Goal: Task Accomplishment & Management: Manage account settings

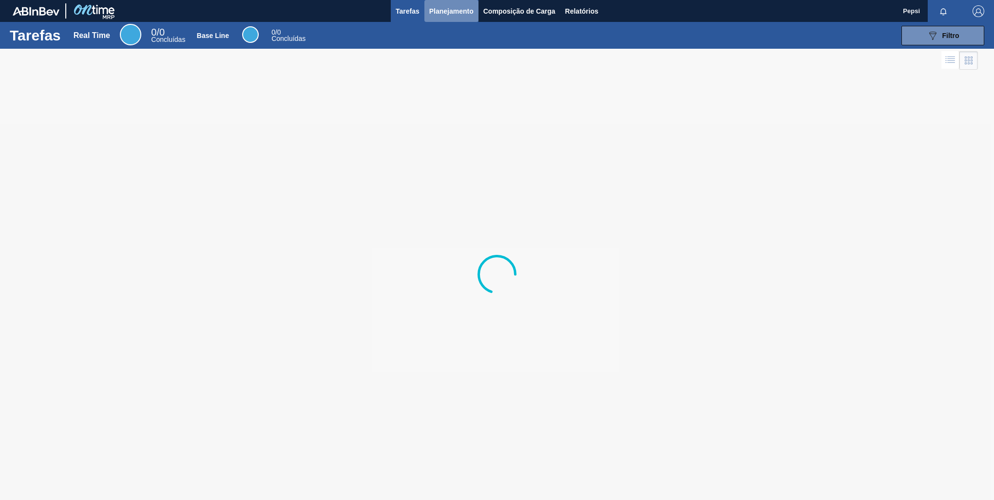
click at [448, 16] on span "Planejamento" at bounding box center [451, 11] width 44 height 12
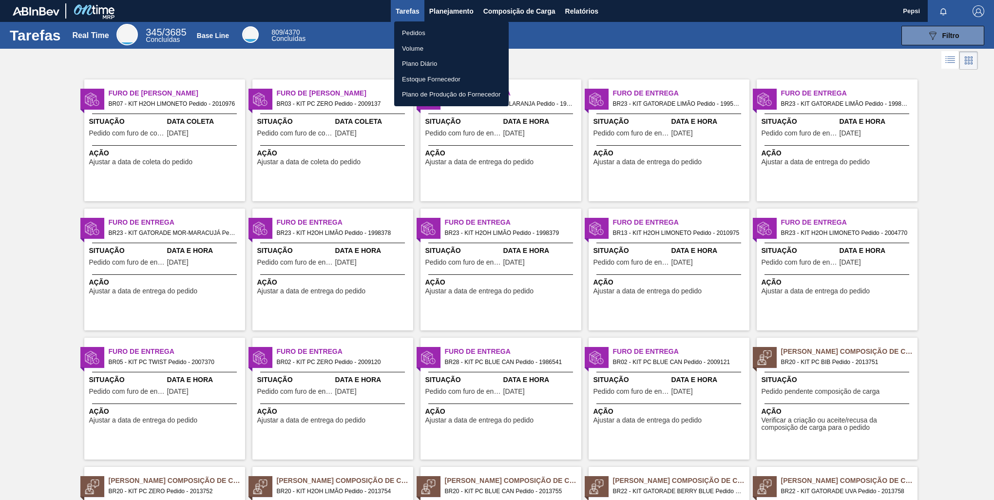
click at [423, 33] on li "Pedidos" at bounding box center [451, 33] width 115 height 16
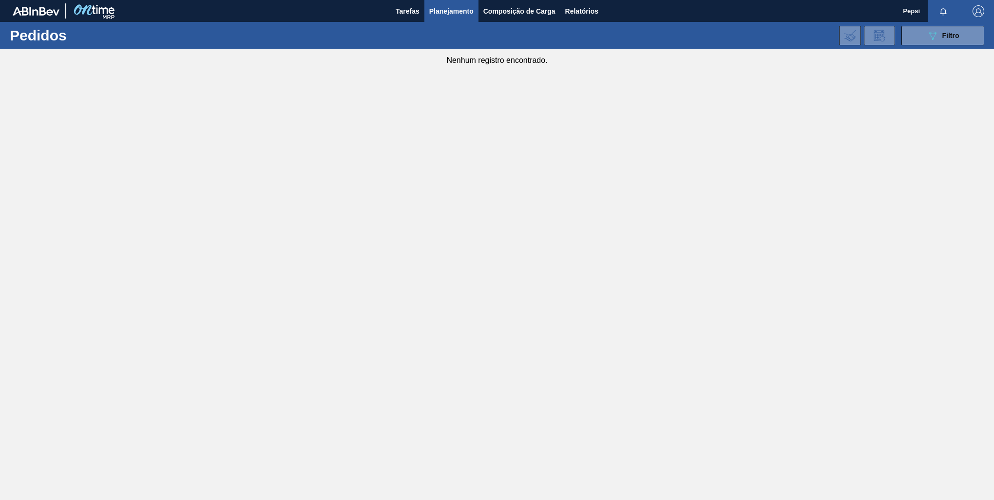
click at [499, 352] on main "Tarefas Planejamento Composição de Carga Relatórios Pepsi Marcar todas como lid…" at bounding box center [497, 250] width 994 height 500
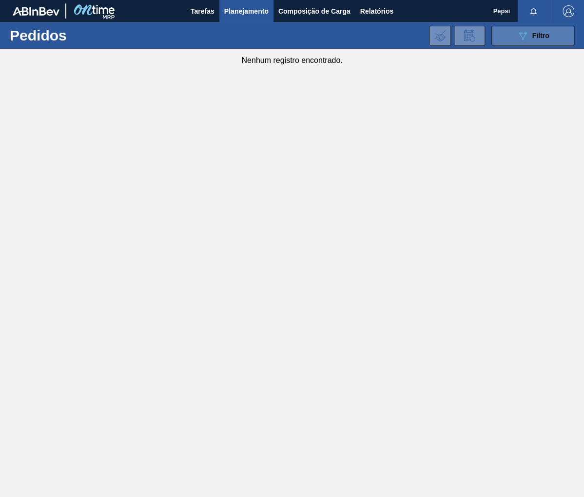
click at [525, 34] on icon at bounding box center [522, 36] width 7 height 8
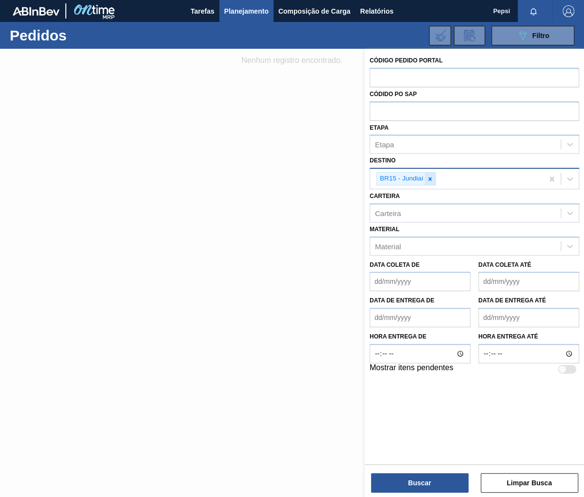
click at [430, 179] on icon at bounding box center [429, 178] width 3 height 3
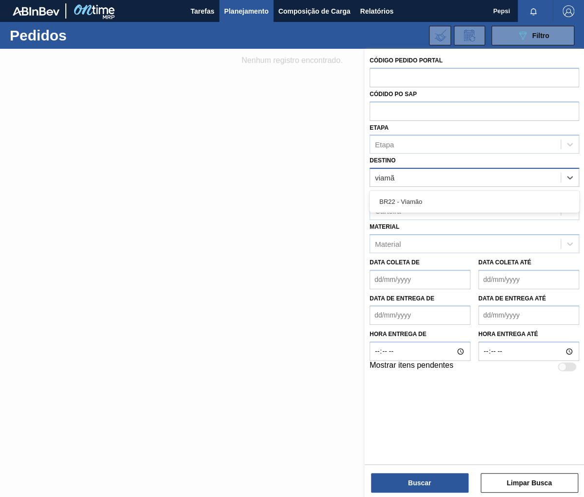
type input "viamão"
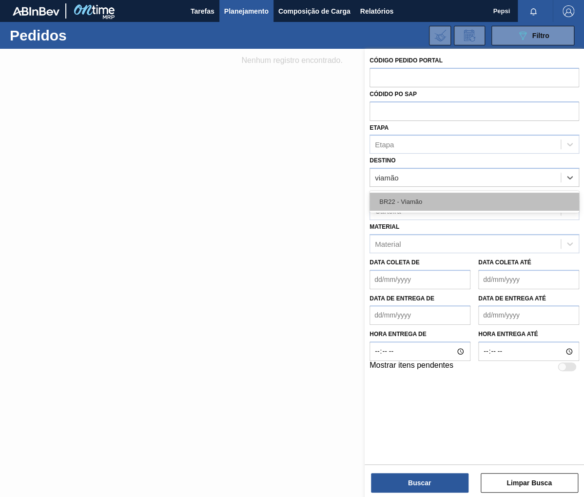
click at [441, 203] on div "BR22 - Viamão" at bounding box center [474, 202] width 210 height 18
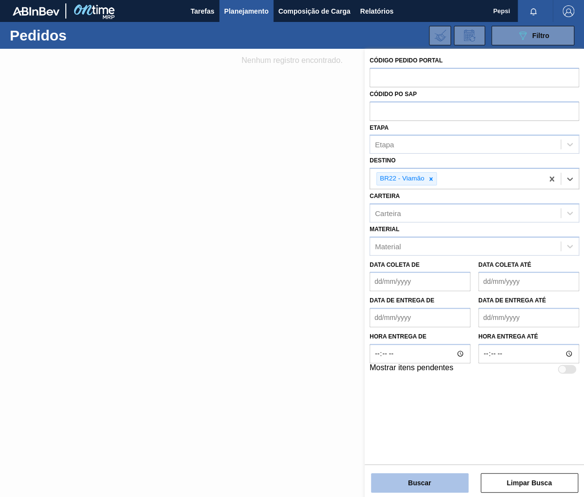
click at [408, 483] on button "Buscar" at bounding box center [419, 482] width 97 height 19
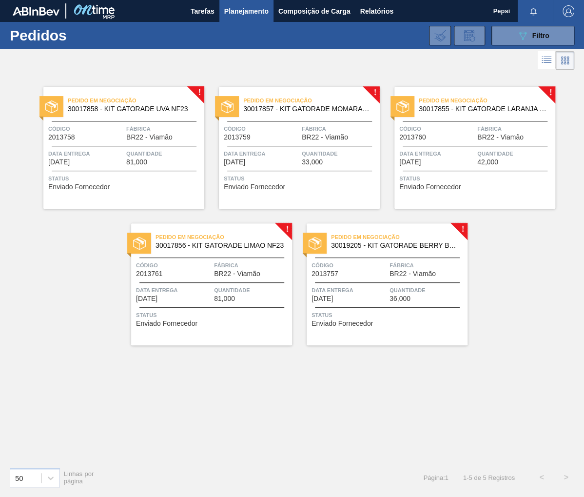
click at [310, 166] on div "Pedido em Negociação 30017857 - KIT GATORADE MOMARACUJA NF23 Código 2013759 Fáb…" at bounding box center [299, 148] width 161 height 122
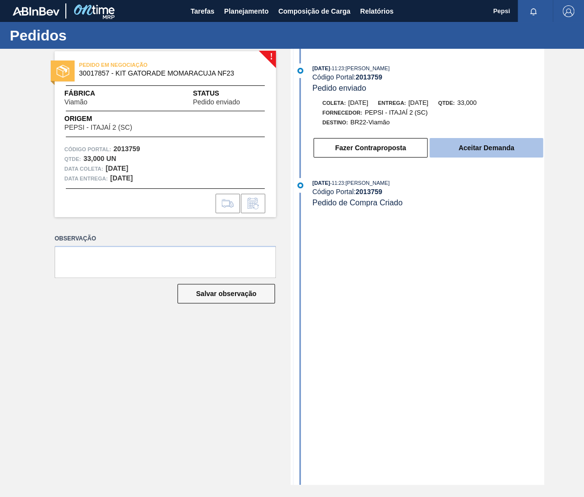
click at [475, 151] on button "Aceitar Demanda" at bounding box center [486, 147] width 114 height 19
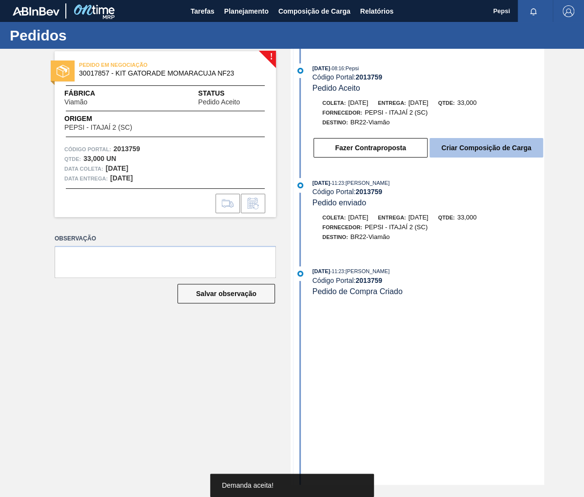
click at [483, 153] on button "Criar Composição de Carga" at bounding box center [486, 147] width 114 height 19
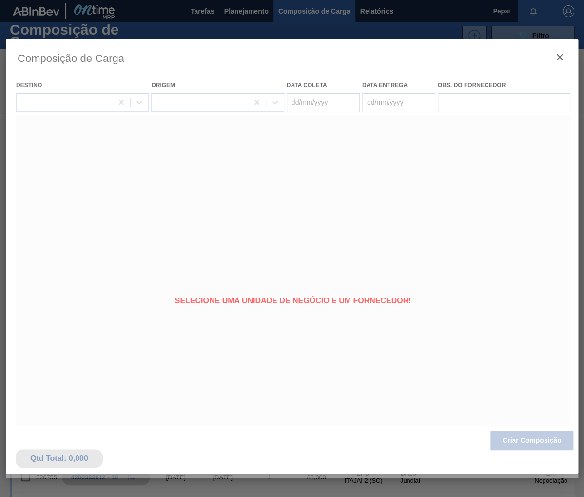
type coleta "[DATE]"
type entrega "[DATE]"
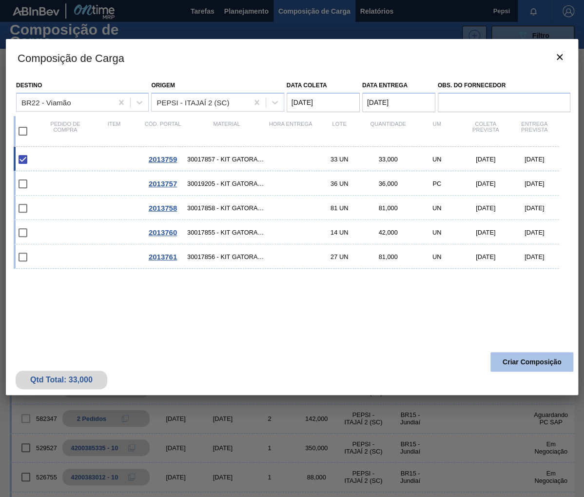
click at [519, 361] on button "Criar Composição" at bounding box center [531, 361] width 83 height 19
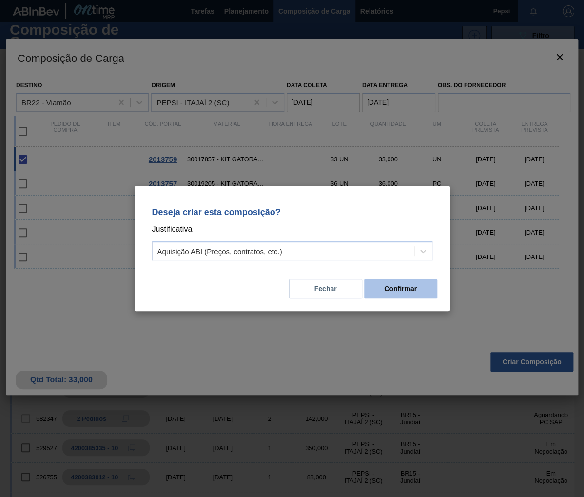
click at [383, 290] on button "Confirmar" at bounding box center [400, 288] width 73 height 19
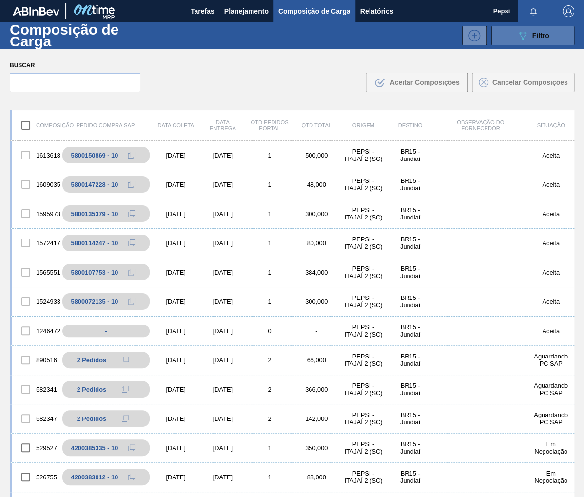
click at [554, 39] on button "089F7B8B-B2A5-4AFE-B5C0-19BA573D28AC Filtro" at bounding box center [532, 35] width 83 height 19
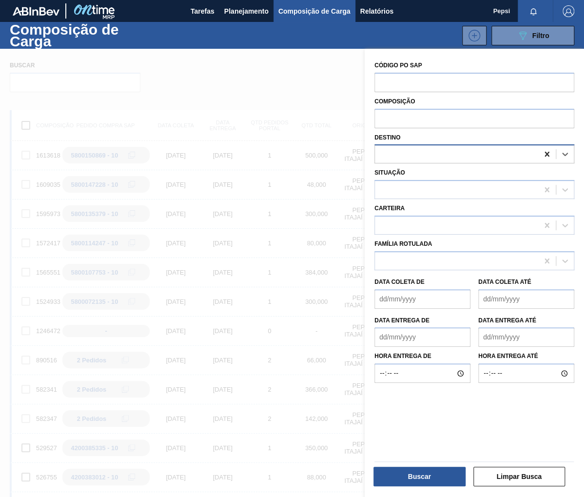
click at [545, 152] on icon at bounding box center [547, 154] width 10 height 10
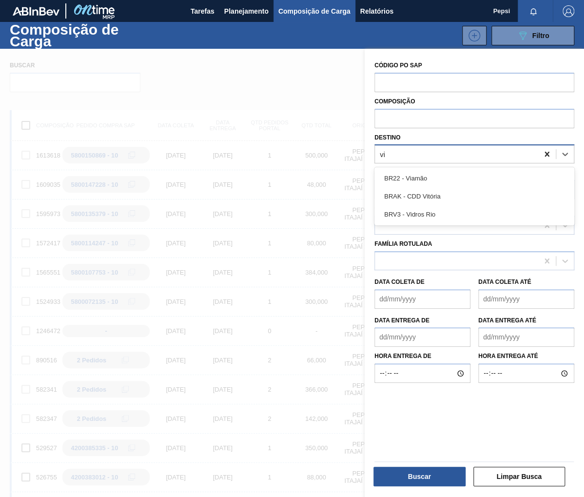
type input "via"
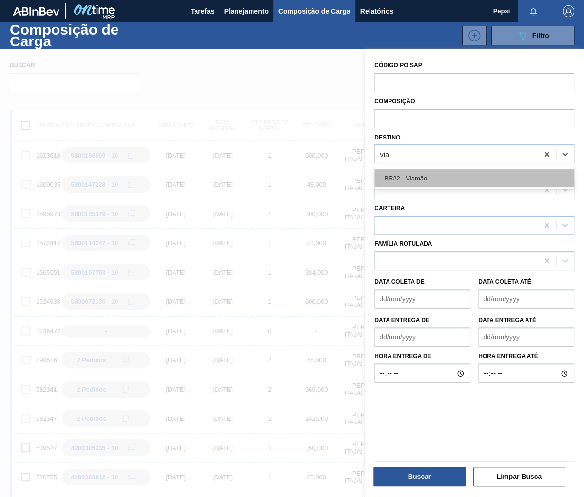
click at [425, 181] on div "BR22 - Viamão" at bounding box center [474, 178] width 200 height 18
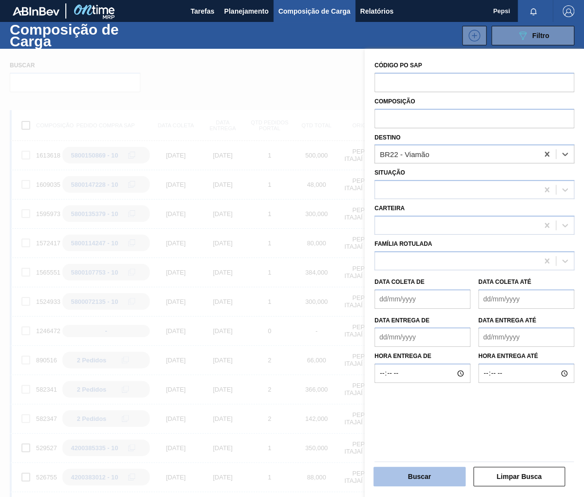
click at [417, 483] on button "Buscar" at bounding box center [419, 475] width 92 height 19
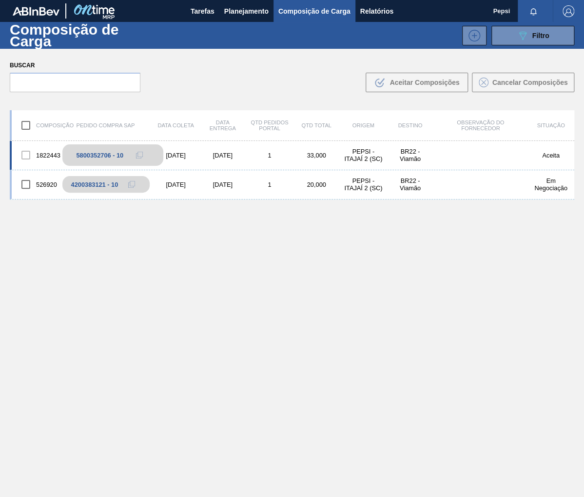
click at [136, 153] on icon at bounding box center [139, 155] width 7 height 7
click at [256, 19] on button "Planejamento" at bounding box center [246, 11] width 54 height 22
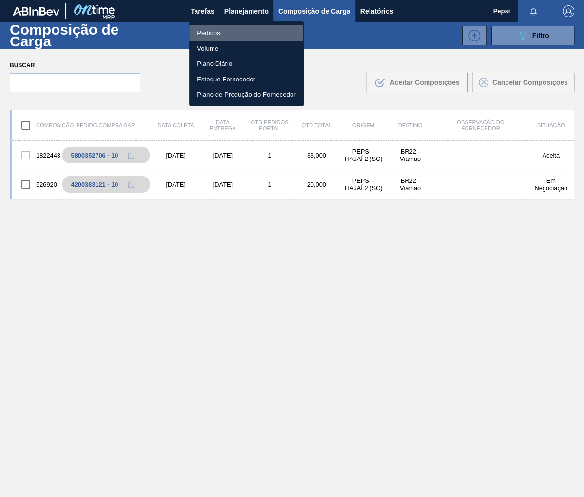
click at [213, 34] on li "Pedidos" at bounding box center [246, 33] width 115 height 16
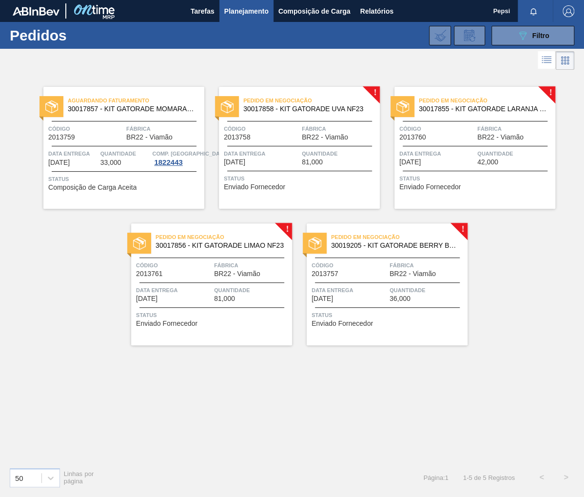
click at [508, 159] on div "Quantidade 42,000" at bounding box center [515, 157] width 76 height 17
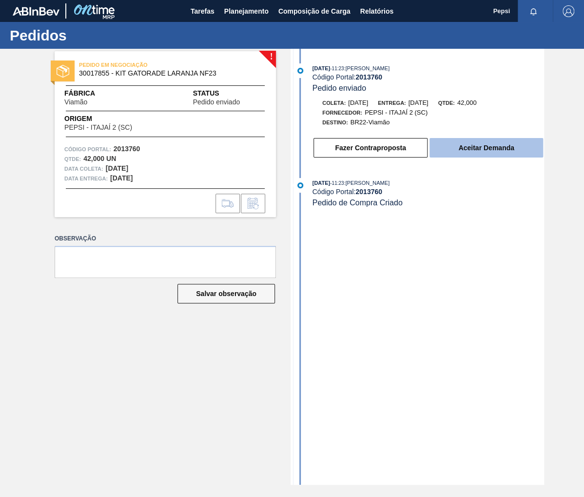
click at [472, 146] on button "Aceitar Demanda" at bounding box center [486, 147] width 114 height 19
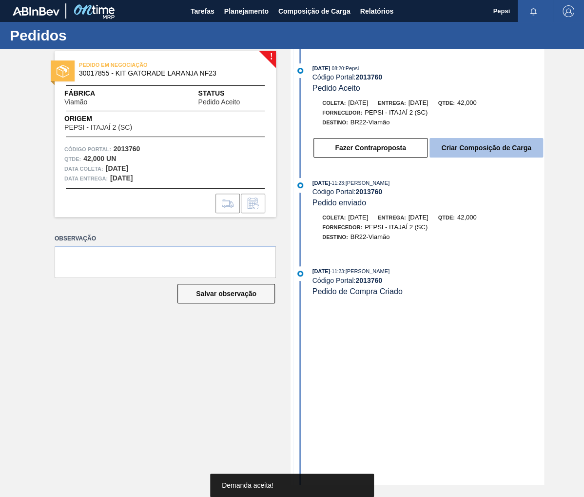
click at [463, 150] on button "Criar Composição de Carga" at bounding box center [486, 147] width 114 height 19
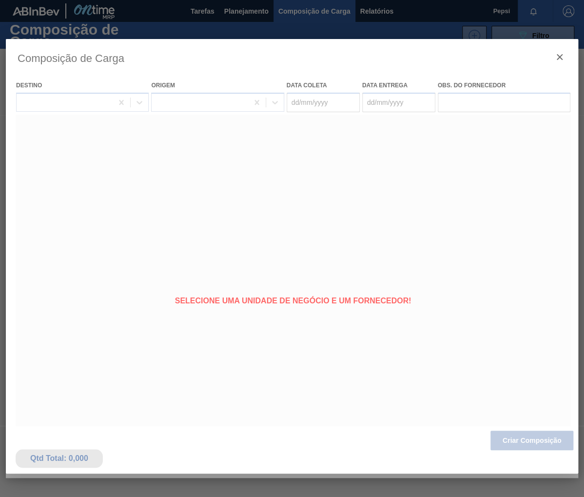
type coleta "[DATE]"
type entrega "[DATE]"
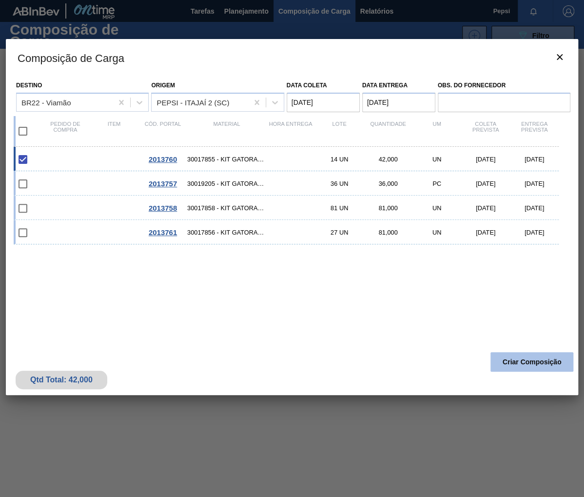
click at [507, 356] on button "Criar Composição" at bounding box center [531, 361] width 83 height 19
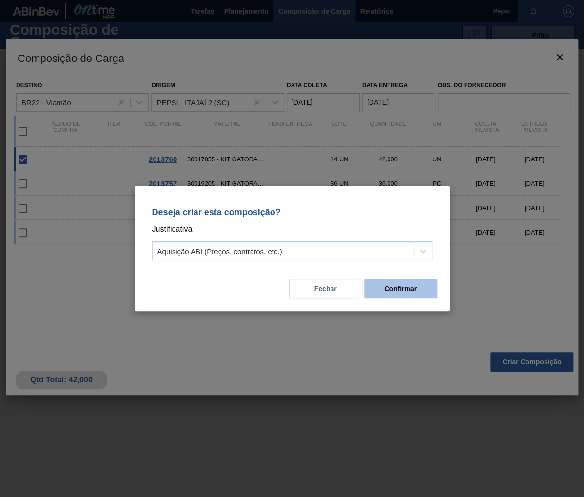
click at [428, 291] on button "Confirmar" at bounding box center [400, 288] width 73 height 19
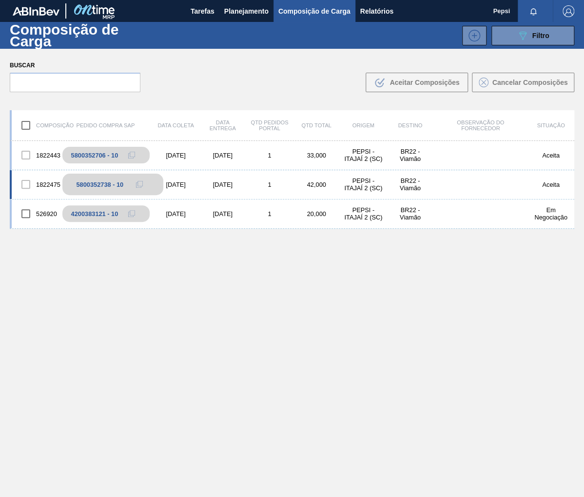
click at [141, 184] on icon at bounding box center [139, 184] width 7 height 7
click at [254, 8] on span "Planejamento" at bounding box center [246, 11] width 44 height 12
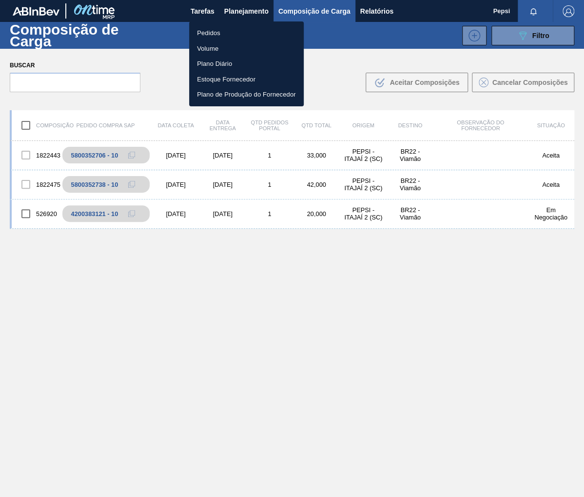
click at [205, 31] on li "Pedidos" at bounding box center [246, 33] width 115 height 16
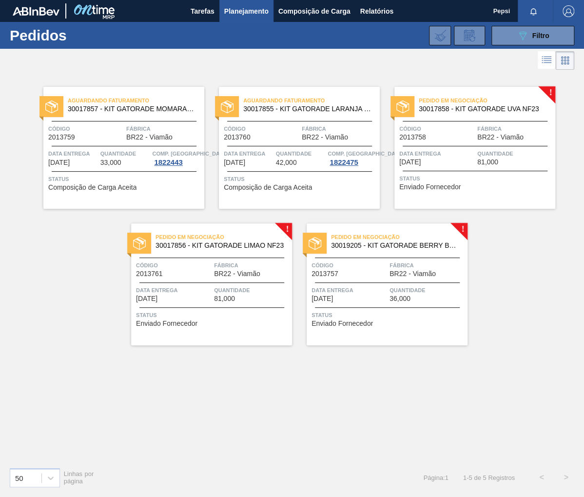
click at [193, 274] on div "Código 2013761" at bounding box center [174, 268] width 76 height 17
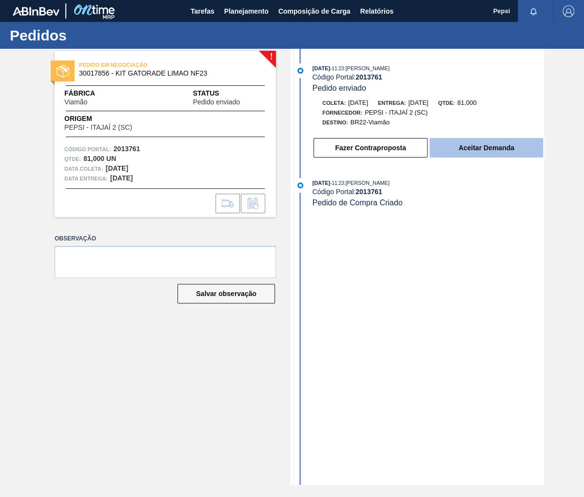
click at [497, 152] on button "Aceitar Demanda" at bounding box center [486, 147] width 114 height 19
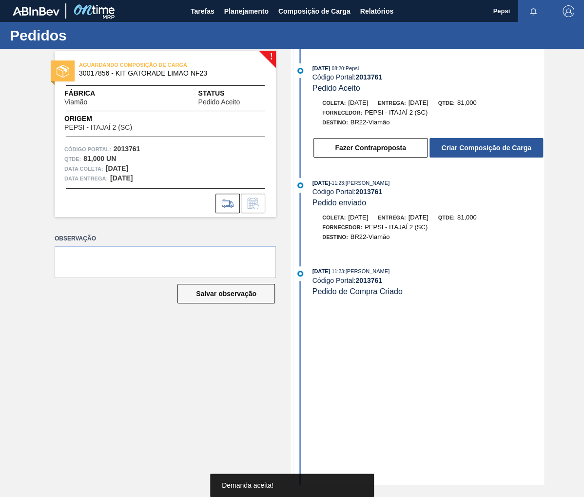
click at [497, 152] on button "Criar Composição de Carga" at bounding box center [486, 147] width 114 height 19
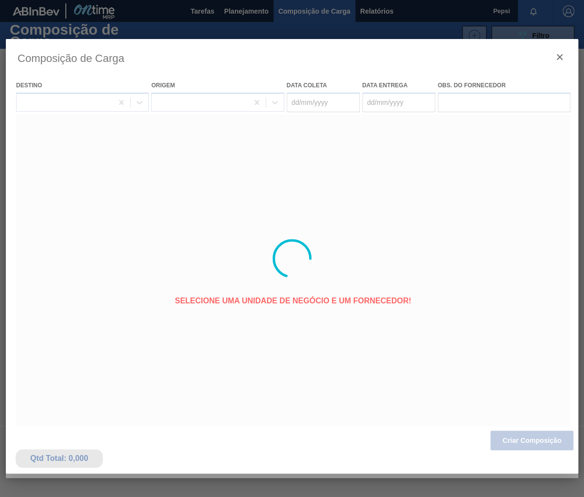
type coleta "[DATE]"
type entrega "[DATE]"
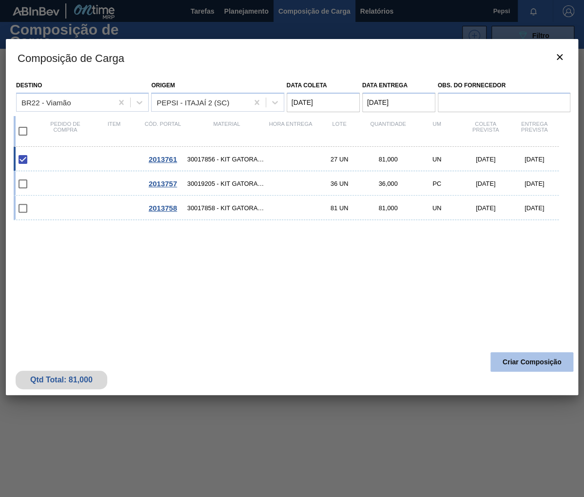
click at [528, 362] on button "Criar Composição" at bounding box center [531, 361] width 83 height 19
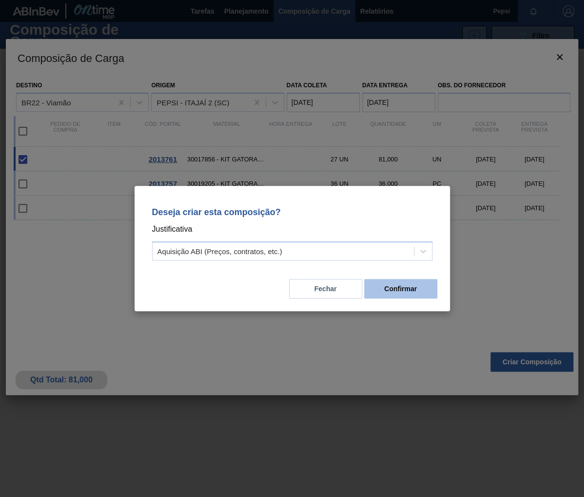
click at [406, 290] on button "Confirmar" at bounding box center [400, 288] width 73 height 19
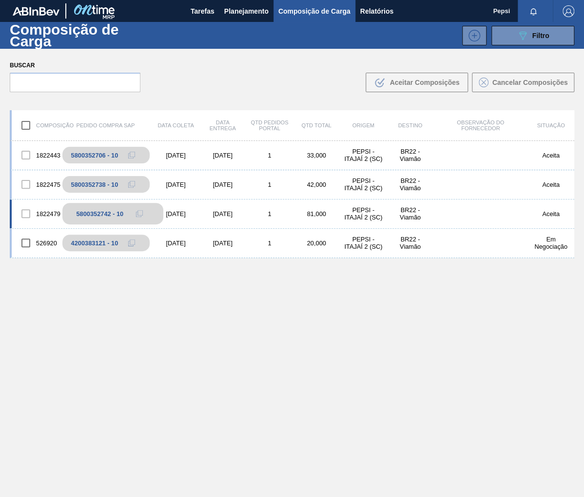
click at [138, 212] on icon at bounding box center [139, 213] width 7 height 7
click at [233, 8] on span "Planejamento" at bounding box center [246, 11] width 44 height 12
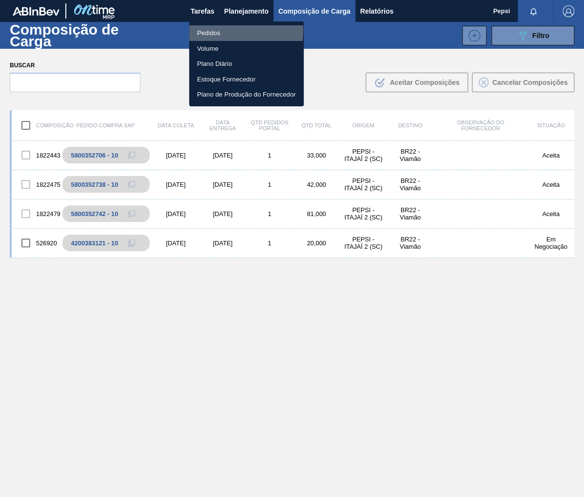
click at [211, 30] on li "Pedidos" at bounding box center [246, 33] width 115 height 16
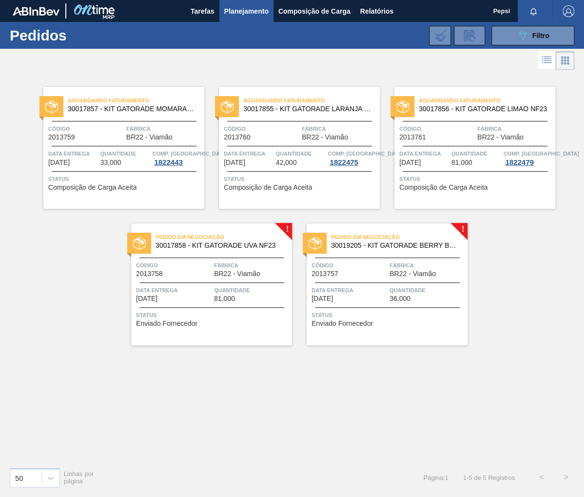
click at [188, 288] on span "Data entrega" at bounding box center [174, 290] width 76 height 10
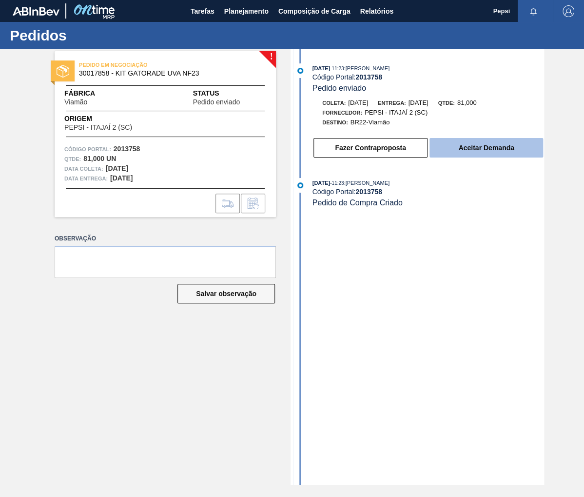
click at [463, 148] on button "Aceitar Demanda" at bounding box center [486, 147] width 114 height 19
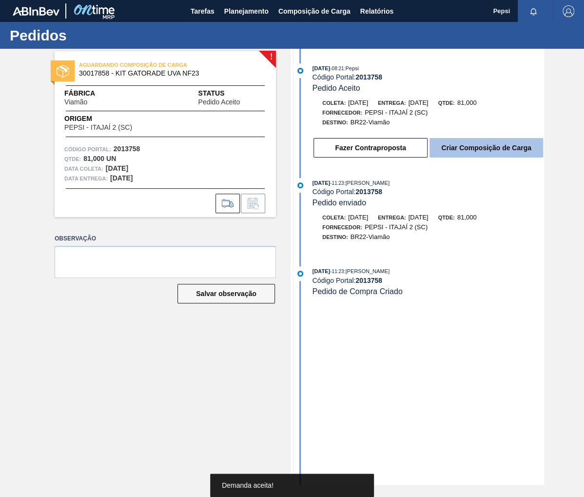
click at [481, 146] on button "Criar Composição de Carga" at bounding box center [486, 147] width 114 height 19
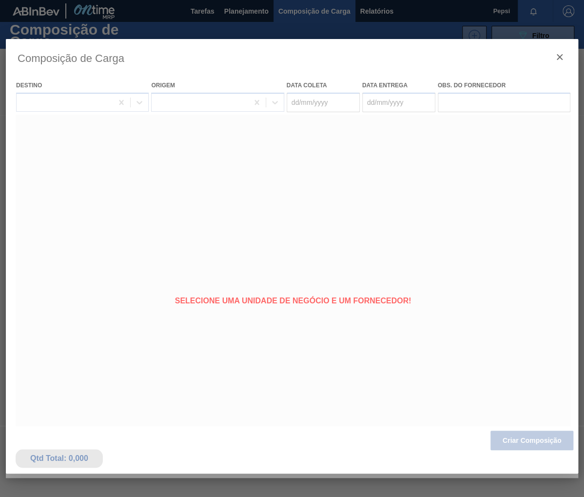
type coleta "[DATE]"
type entrega "[DATE]"
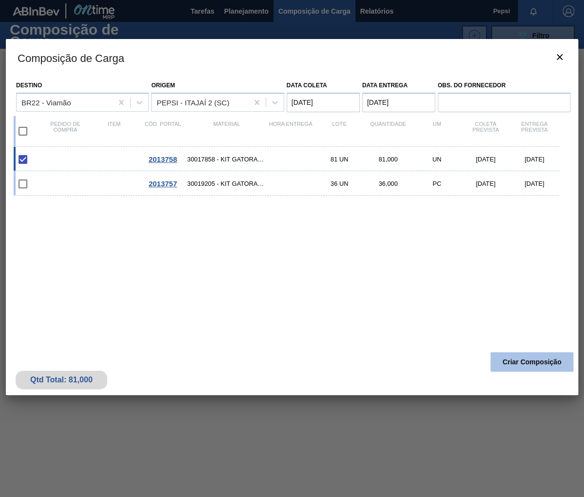
click at [537, 366] on button "Criar Composição" at bounding box center [531, 361] width 83 height 19
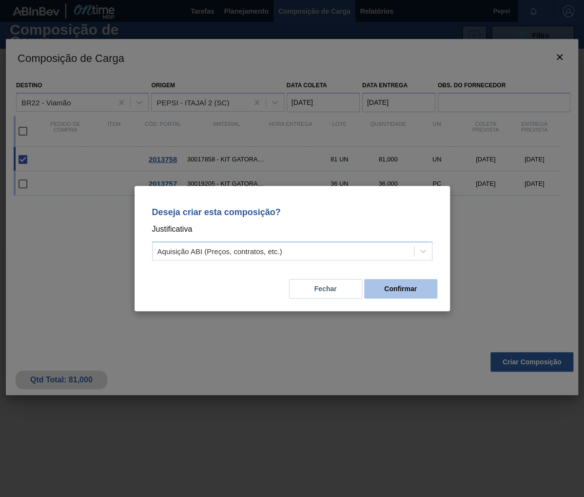
click at [409, 291] on button "Confirmar" at bounding box center [400, 288] width 73 height 19
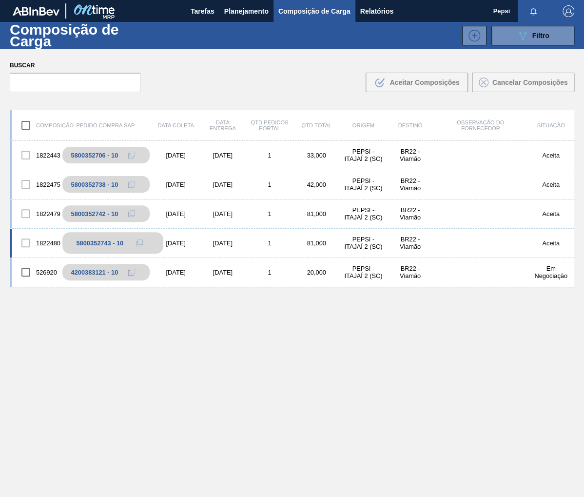
click at [136, 239] on icon at bounding box center [139, 242] width 7 height 7
click at [239, 15] on span "Planejamento" at bounding box center [246, 11] width 44 height 12
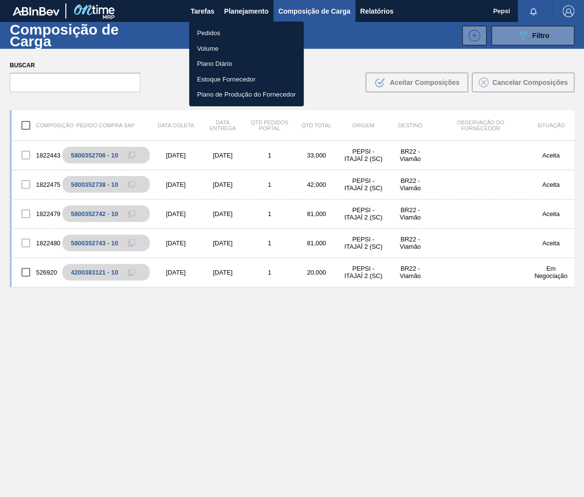
click at [202, 35] on li "Pedidos" at bounding box center [246, 33] width 115 height 16
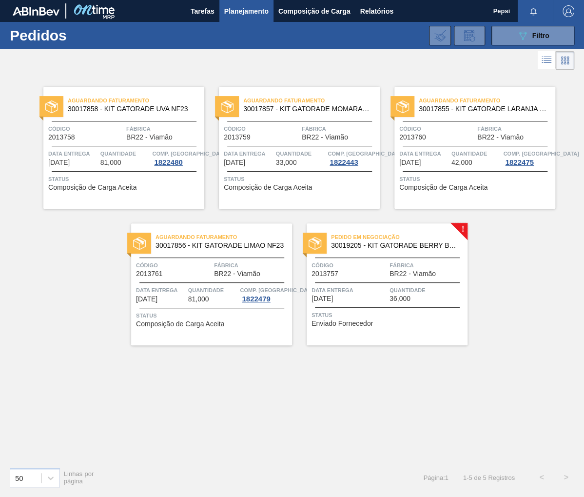
click at [385, 310] on span "Status" at bounding box center [388, 315] width 154 height 10
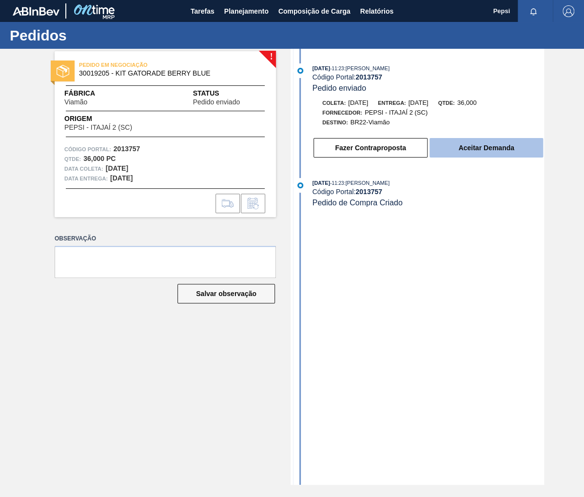
click at [481, 154] on button "Aceitar Demanda" at bounding box center [486, 147] width 114 height 19
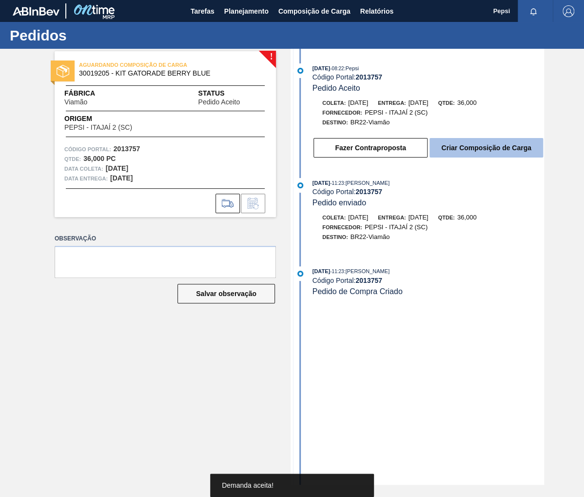
click at [479, 150] on button "Criar Composição de Carga" at bounding box center [486, 147] width 114 height 19
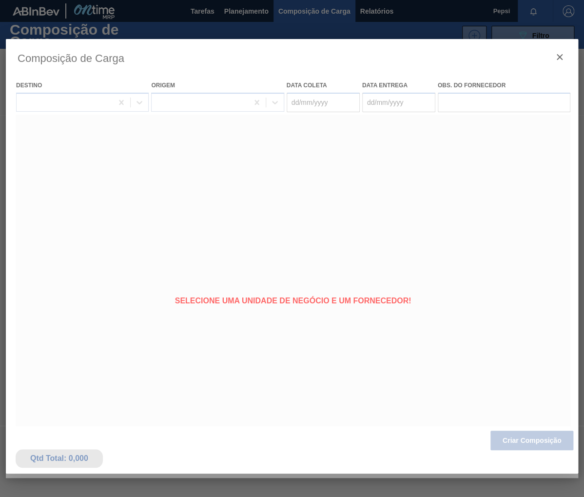
type coleta "[DATE]"
type entrega "[DATE]"
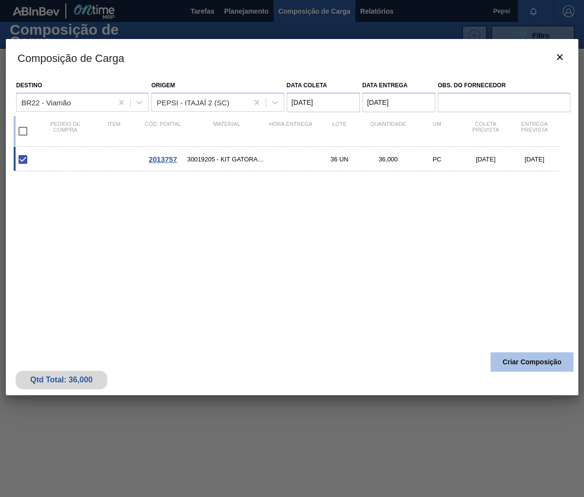
click at [516, 368] on button "Criar Composição" at bounding box center [531, 361] width 83 height 19
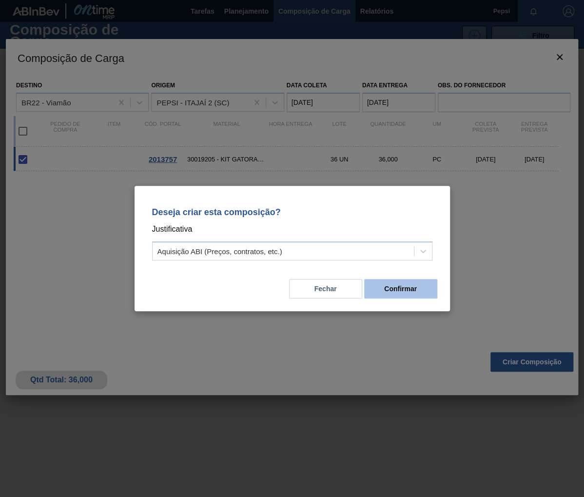
click at [417, 292] on button "Confirmar" at bounding box center [400, 288] width 73 height 19
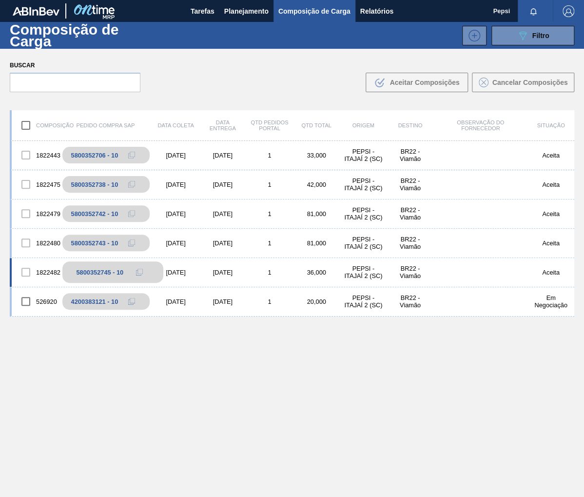
click at [136, 272] on icon at bounding box center [139, 272] width 7 height 7
click at [402, 408] on div "1822443 5800352706 - 10 22/08/2025 25/08/2025 1 33,000 PEPSI - ITAJAÍ 2 (SC) BR…" at bounding box center [292, 342] width 564 height 402
click at [232, 0] on button "Planejamento" at bounding box center [246, 11] width 54 height 22
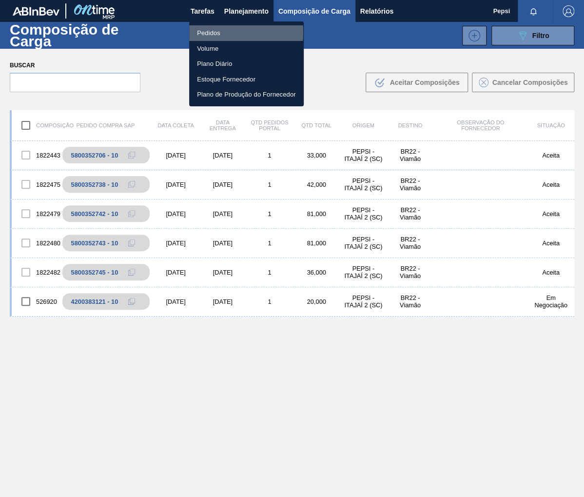
click at [212, 33] on li "Pedidos" at bounding box center [246, 33] width 115 height 16
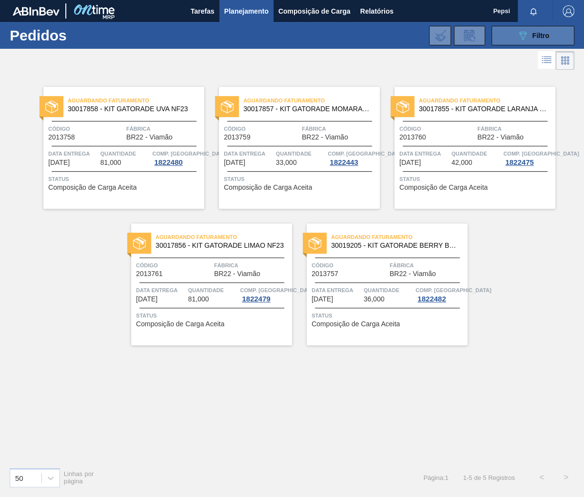
click at [523, 39] on icon "089F7B8B-B2A5-4AFE-B5C0-19BA573D28AC" at bounding box center [523, 36] width 12 height 12
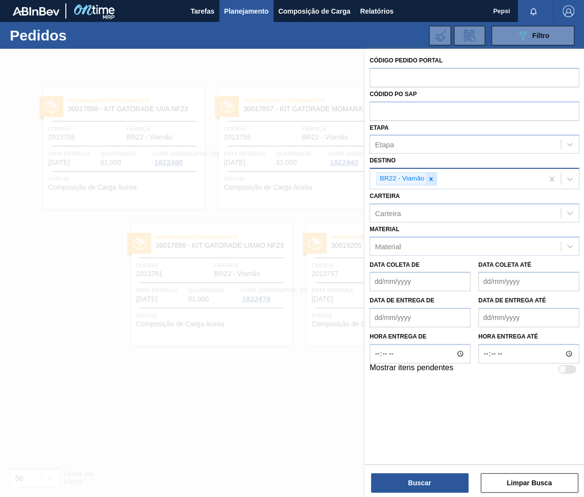
click at [429, 179] on icon at bounding box center [430, 178] width 3 height 3
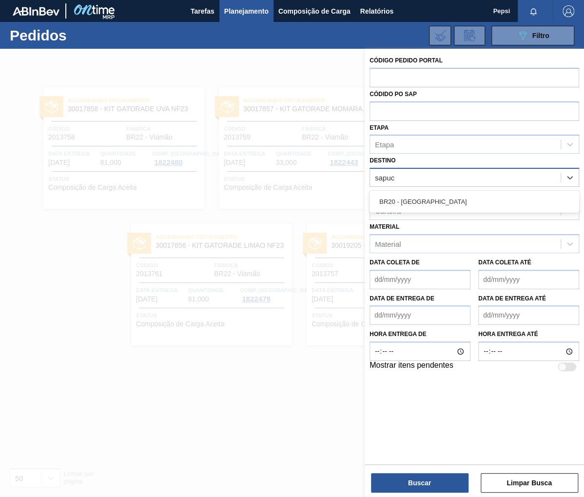
type input "sapuca"
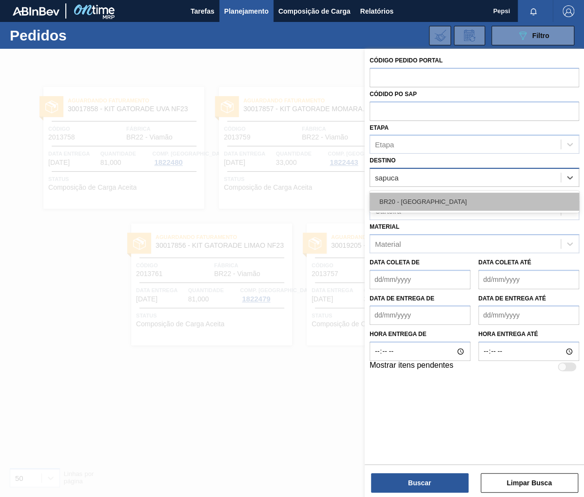
click at [421, 194] on div "BR20 - [GEOGRAPHIC_DATA]" at bounding box center [474, 202] width 210 height 18
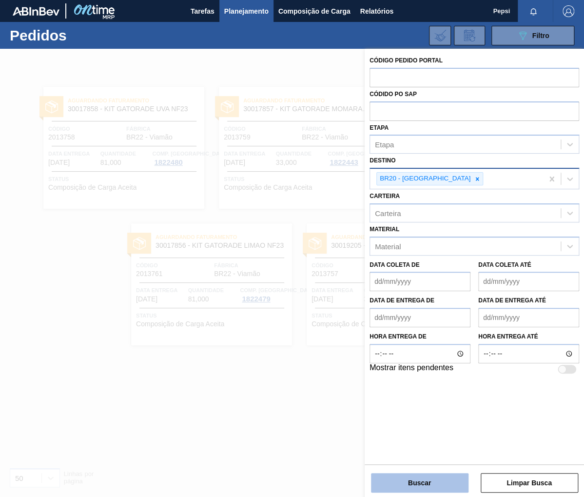
click at [415, 482] on button "Buscar" at bounding box center [419, 482] width 97 height 19
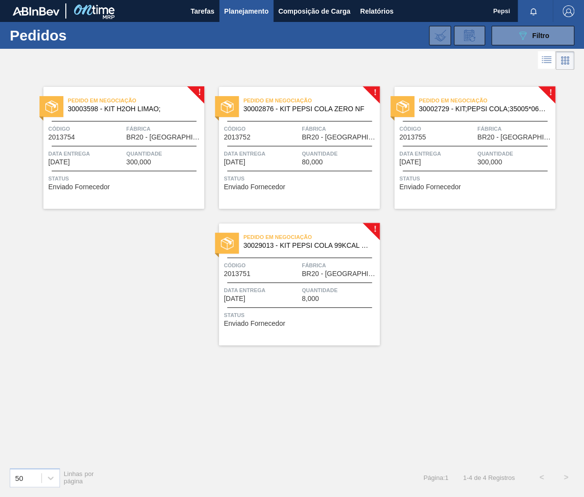
click at [343, 247] on span "30029013 - KIT PEPSI COLA 99KCAL BIB" at bounding box center [307, 245] width 129 height 7
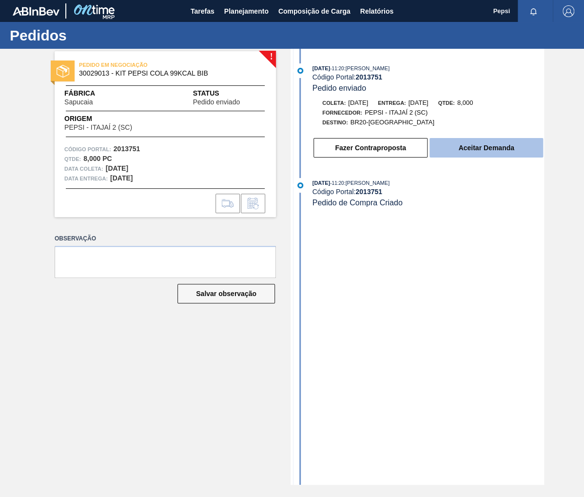
click at [475, 148] on button "Aceitar Demanda" at bounding box center [486, 147] width 114 height 19
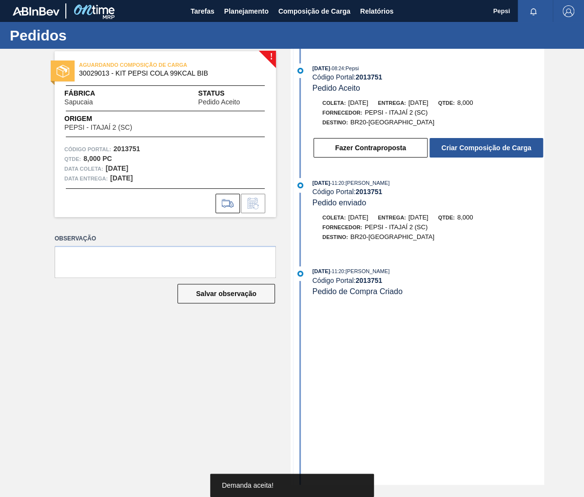
click at [475, 148] on button "Criar Composição de Carga" at bounding box center [486, 147] width 114 height 19
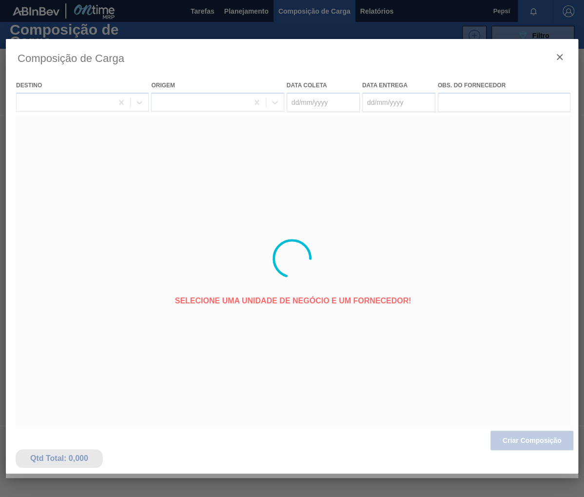
type coleta "[DATE]"
type entrega "25/08/2025"
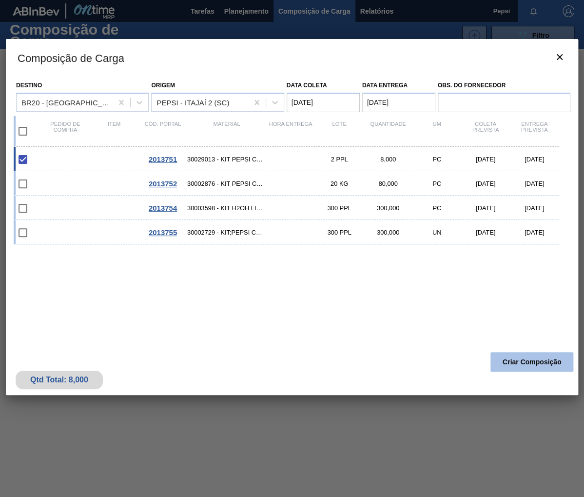
click at [519, 363] on button "Criar Composição" at bounding box center [531, 361] width 83 height 19
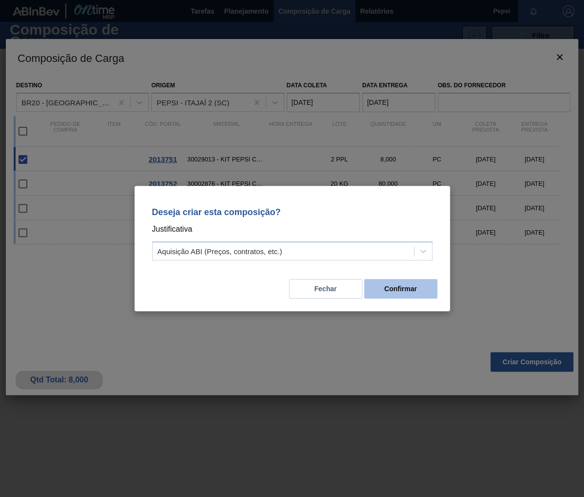
click at [392, 283] on button "Confirmar" at bounding box center [400, 288] width 73 height 19
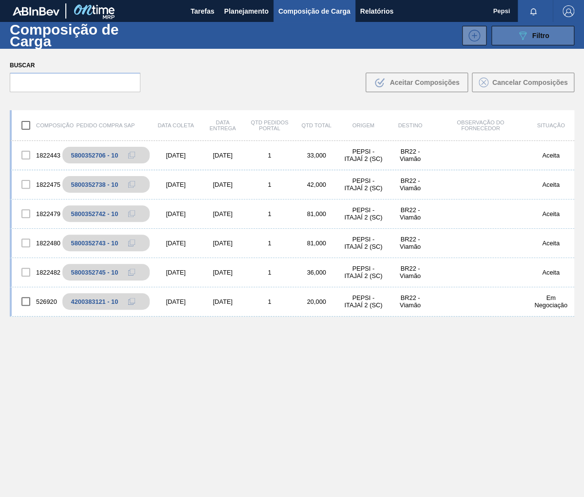
click at [542, 35] on span "Filtro" at bounding box center [540, 36] width 17 height 8
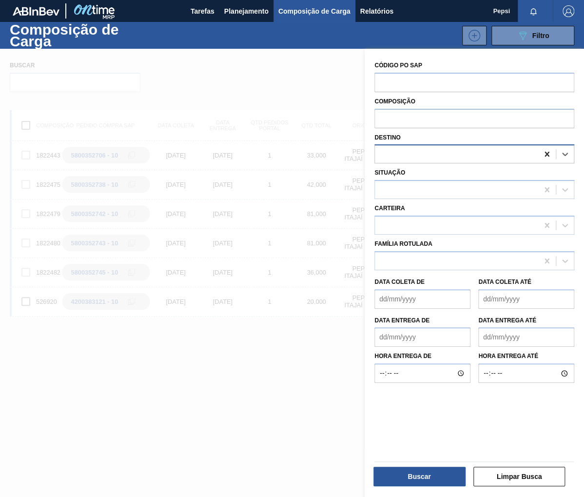
click at [544, 153] on icon at bounding box center [546, 154] width 4 height 5
type input "sapua"
click at [429, 154] on div at bounding box center [456, 154] width 163 height 14
type input "c"
type input "sapuca"
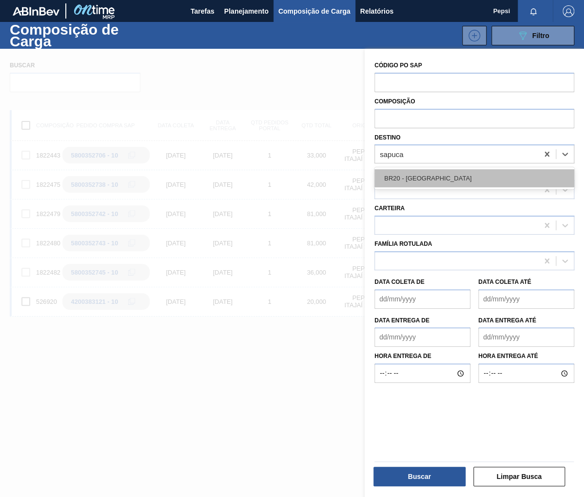
click at [425, 172] on div "BR20 - [GEOGRAPHIC_DATA]" at bounding box center [474, 178] width 200 height 18
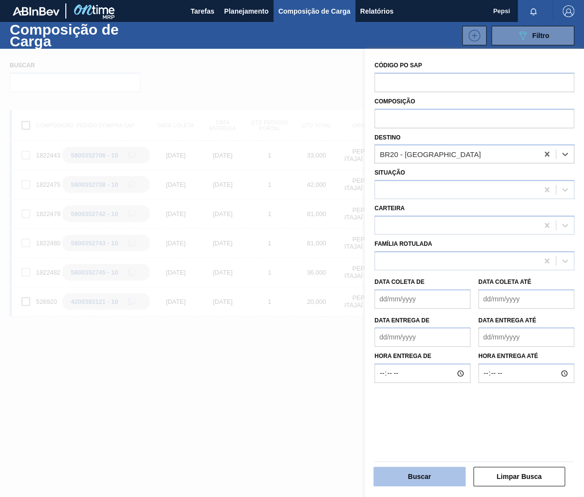
click at [425, 470] on button "Buscar" at bounding box center [419, 475] width 92 height 19
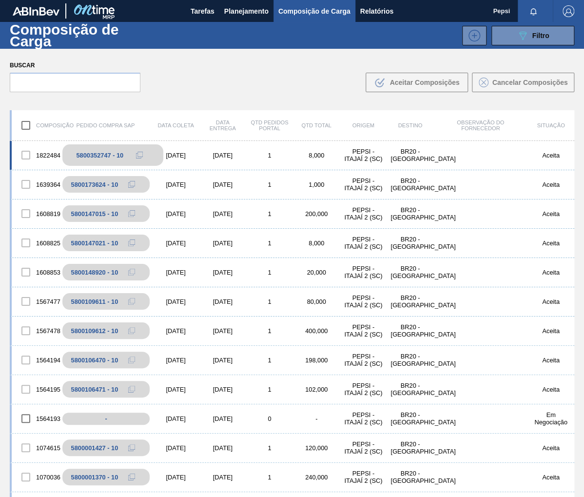
click at [138, 154] on icon at bounding box center [139, 155] width 7 height 7
click at [251, 7] on span "Planejamento" at bounding box center [246, 11] width 44 height 12
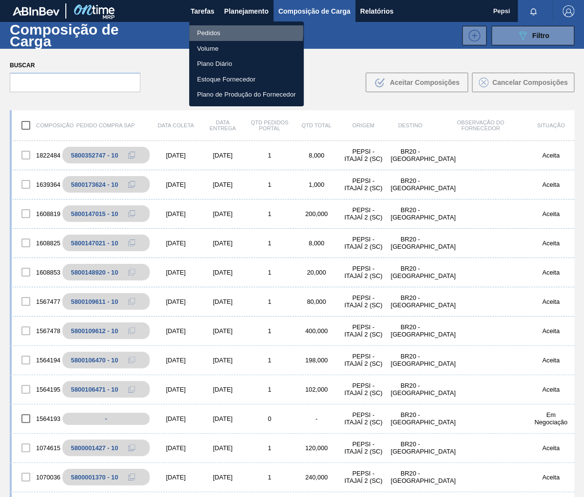
click at [204, 31] on li "Pedidos" at bounding box center [246, 33] width 115 height 16
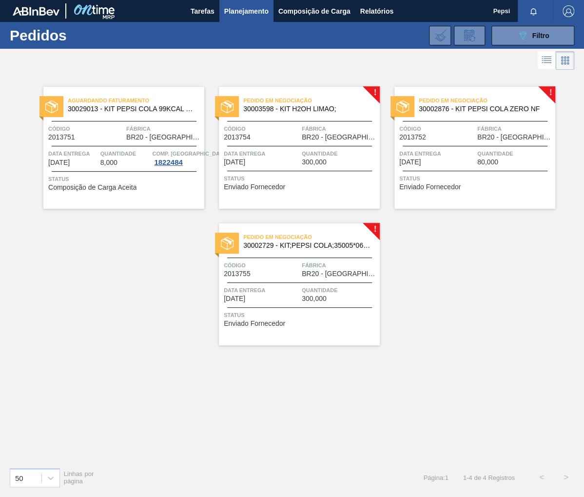
click at [506, 138] on span "BR20 - [GEOGRAPHIC_DATA]" at bounding box center [515, 137] width 76 height 7
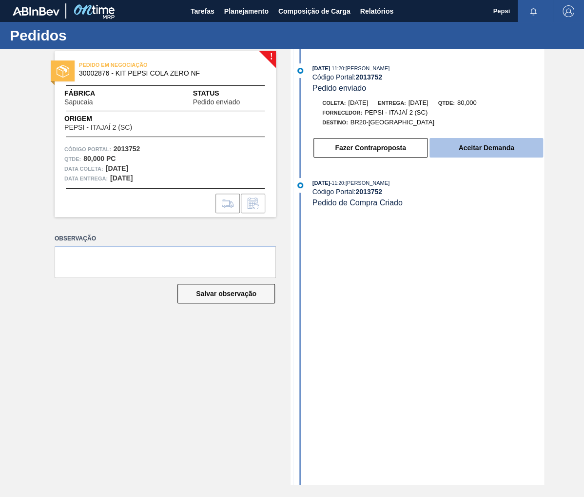
click at [473, 153] on button "Aceitar Demanda" at bounding box center [486, 147] width 114 height 19
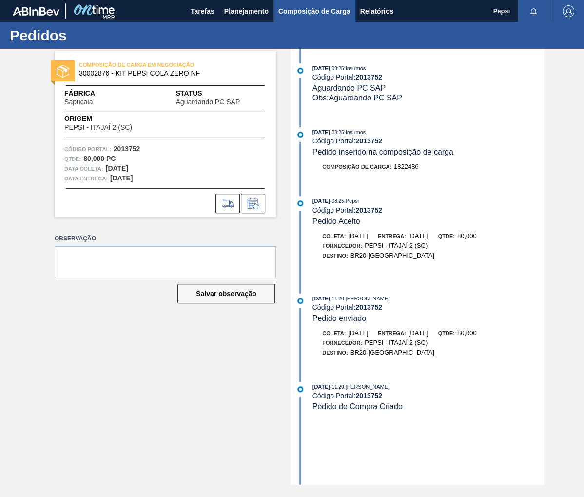
click at [304, 5] on span "Composição de Carga" at bounding box center [314, 11] width 72 height 12
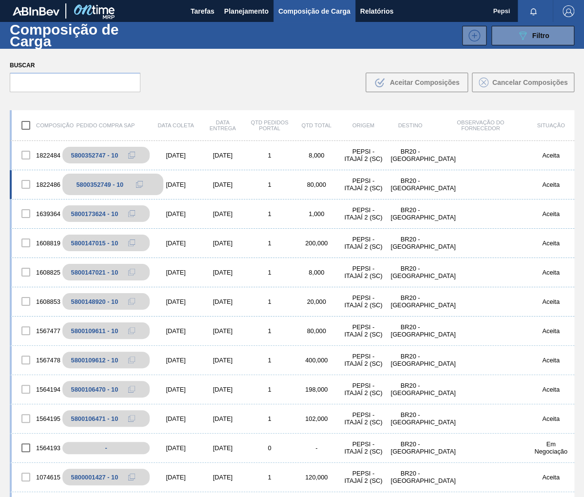
click at [137, 185] on icon at bounding box center [139, 184] width 7 height 7
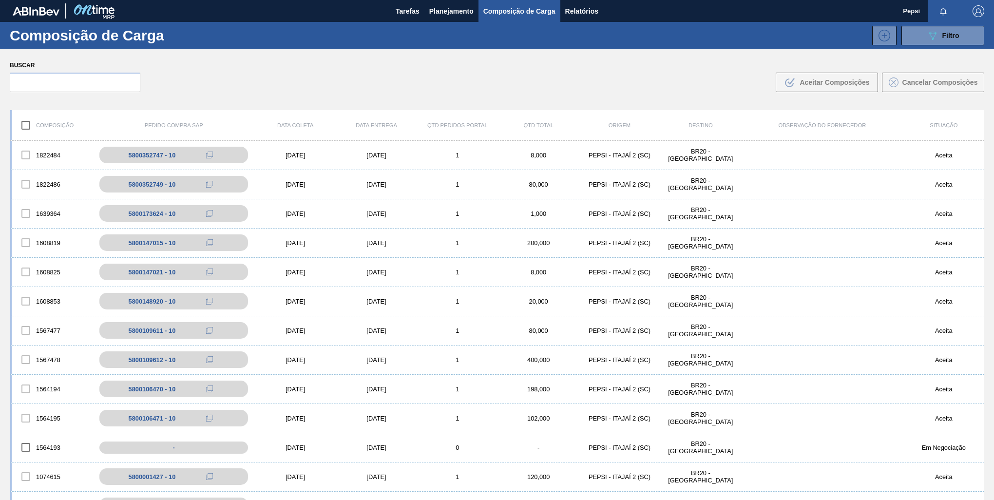
click at [499, 71] on div "Buscar .b{fill:var(--color-action-default)} Aceitar Composições Cancelar Compos…" at bounding box center [497, 75] width 994 height 53
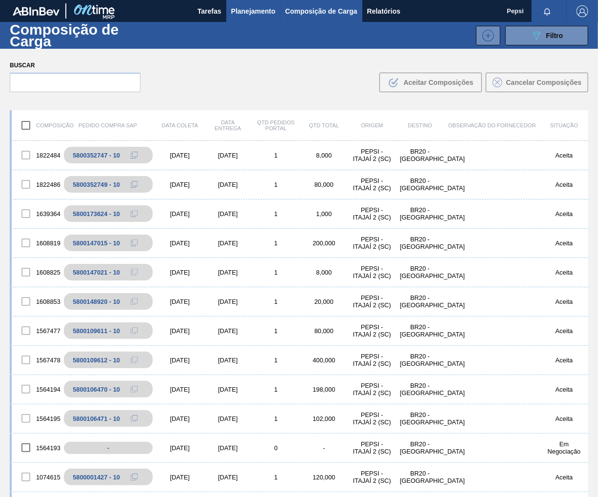
click at [261, 3] on button "Planejamento" at bounding box center [253, 11] width 54 height 22
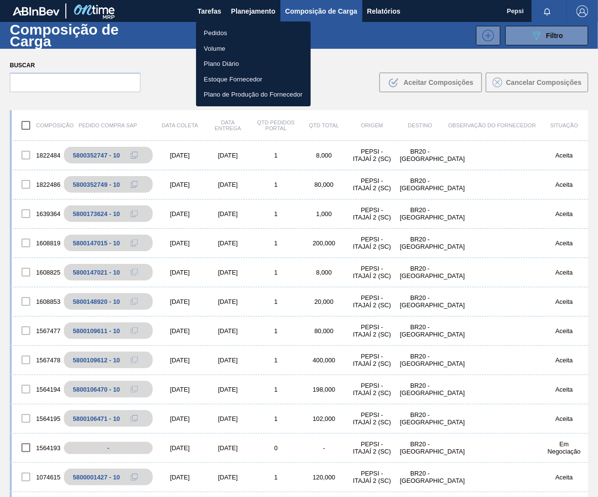
click at [215, 36] on li "Pedidos" at bounding box center [253, 33] width 115 height 16
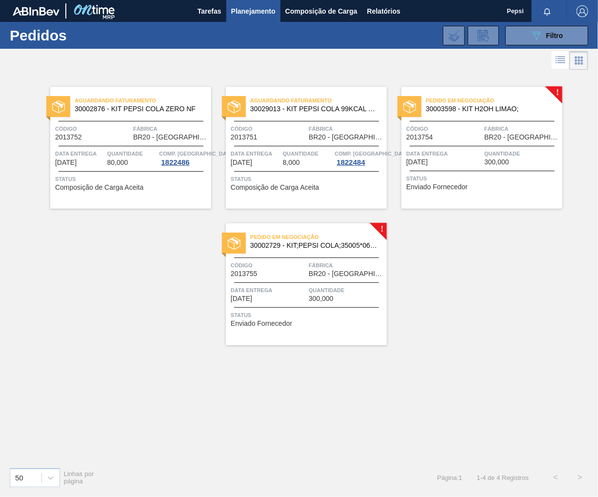
click at [510, 177] on span "Status" at bounding box center [483, 178] width 154 height 10
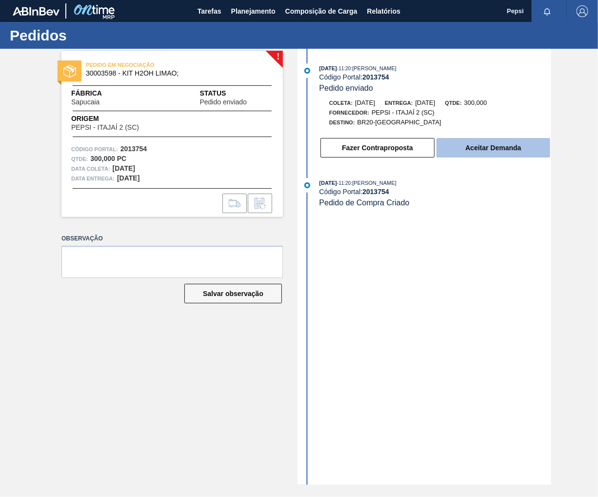
click at [493, 153] on button "Aceitar Demanda" at bounding box center [493, 147] width 114 height 19
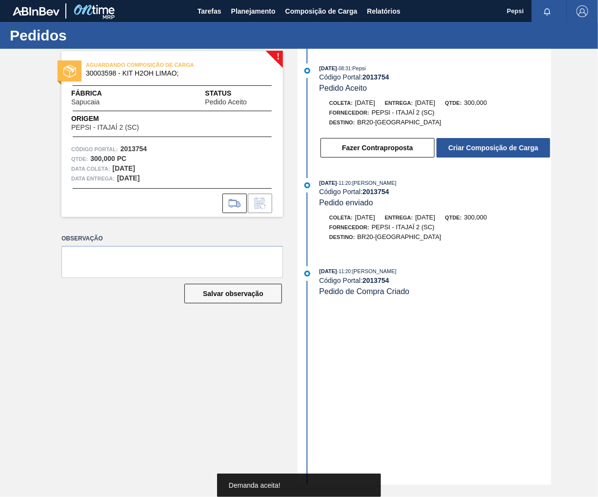
click at [493, 153] on button "Criar Composição de Carga" at bounding box center [493, 147] width 114 height 19
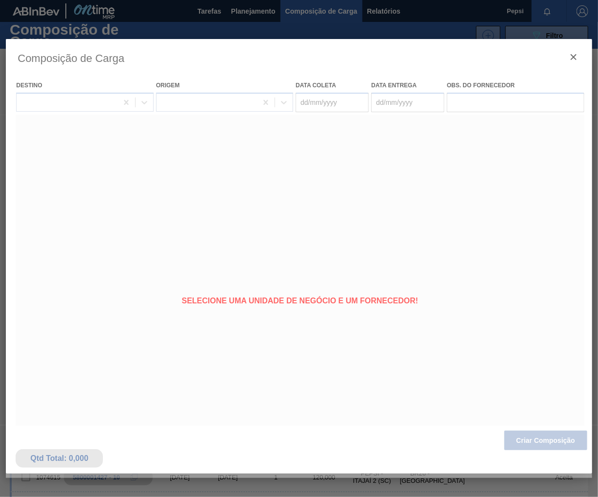
type coleta "[DATE]"
type entrega "[DATE]"
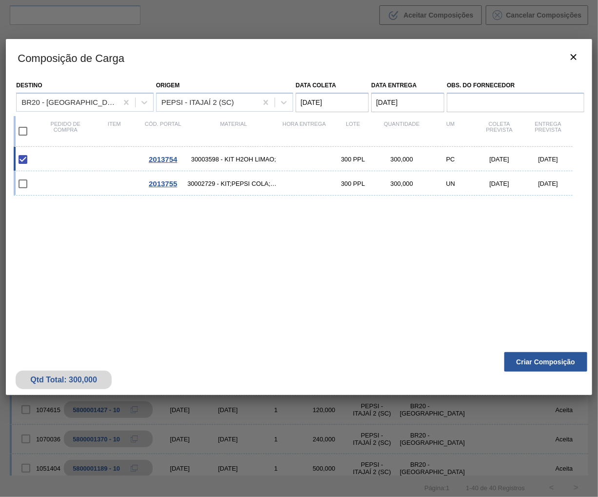
scroll to position [70, 0]
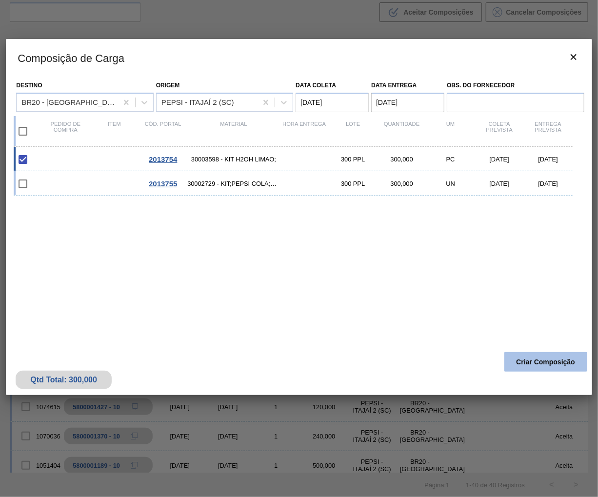
click at [524, 361] on button "Criar Composição" at bounding box center [545, 361] width 83 height 19
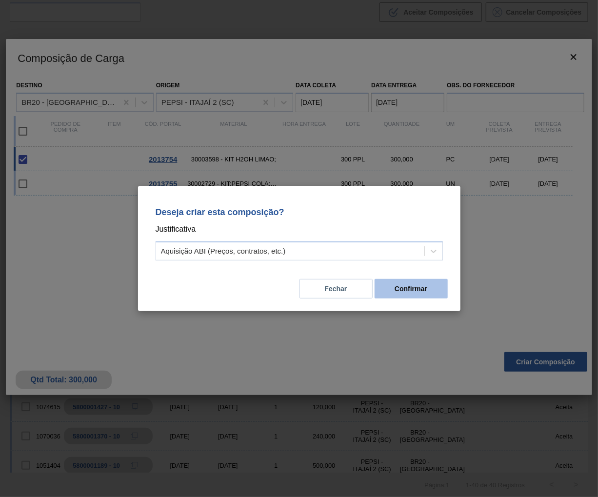
click at [425, 288] on button "Confirmar" at bounding box center [410, 288] width 73 height 19
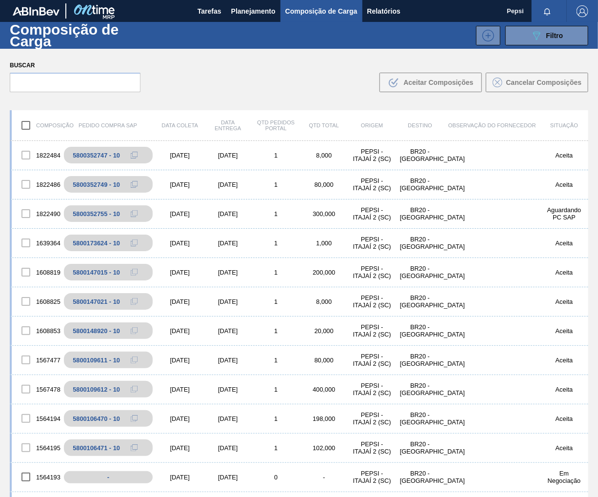
drag, startPoint x: 141, startPoint y: 212, endPoint x: 0, endPoint y: 191, distance: 142.1
click at [136, 212] on button at bounding box center [133, 214] width 19 height 12
click at [242, 9] on span "Planejamento" at bounding box center [253, 11] width 44 height 12
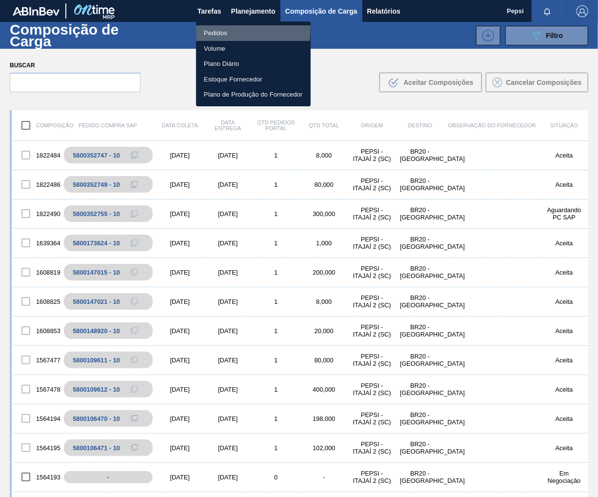
click at [227, 29] on li "Pedidos" at bounding box center [253, 33] width 115 height 16
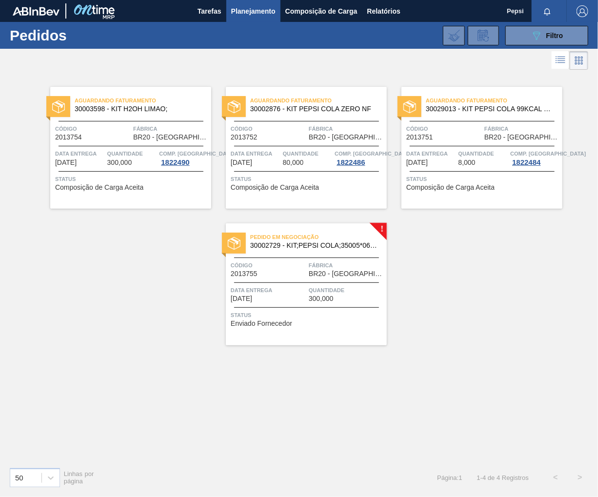
click at [291, 263] on span "Código" at bounding box center [269, 265] width 76 height 10
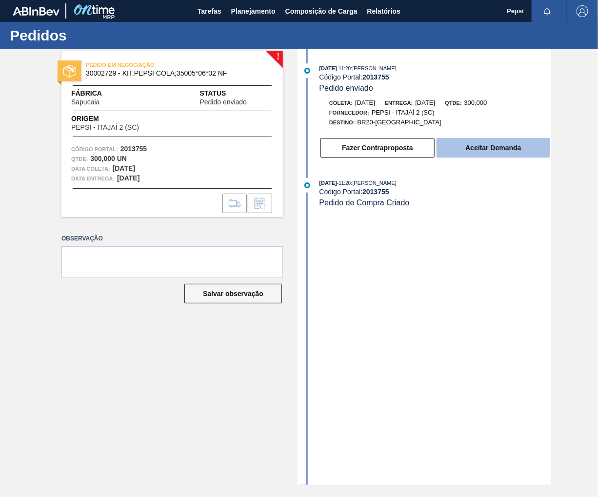
click at [471, 151] on button "Aceitar Demanda" at bounding box center [493, 147] width 114 height 19
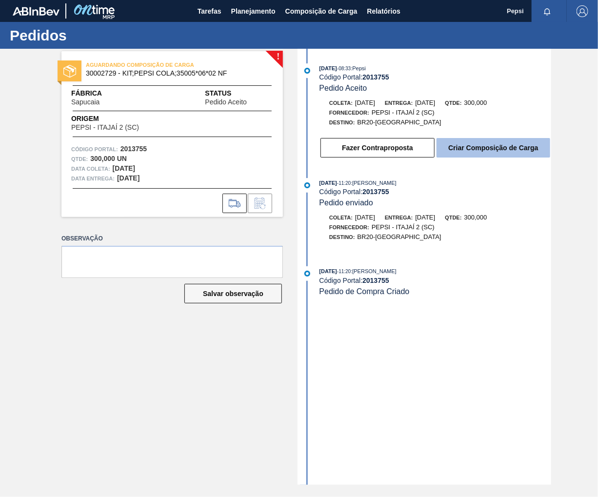
click at [485, 157] on button "Criar Composição de Carga" at bounding box center [493, 147] width 114 height 19
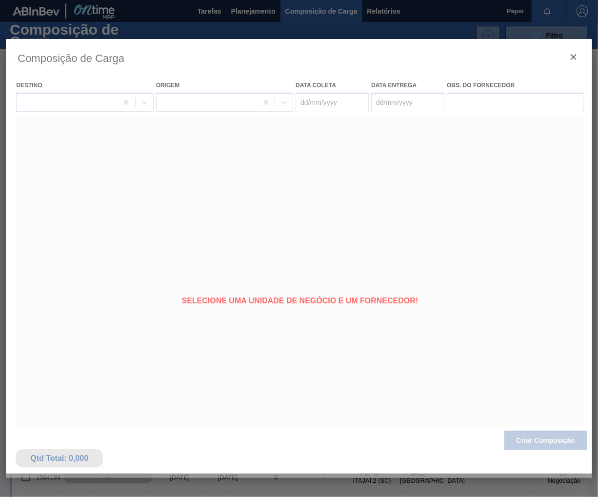
type coleta "[DATE]"
type entrega "[DATE]"
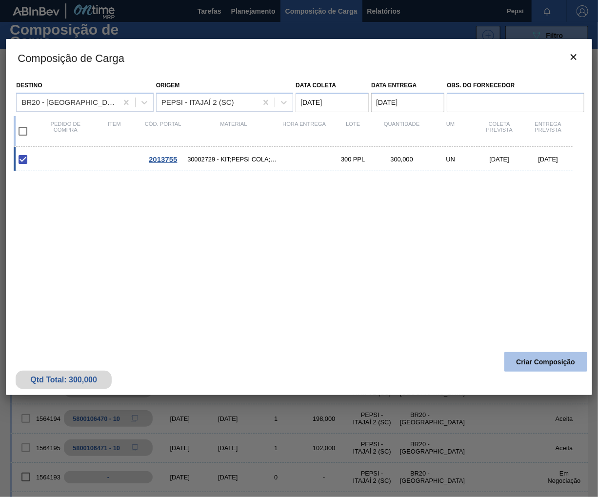
click at [529, 361] on button "Criar Composição" at bounding box center [545, 361] width 83 height 19
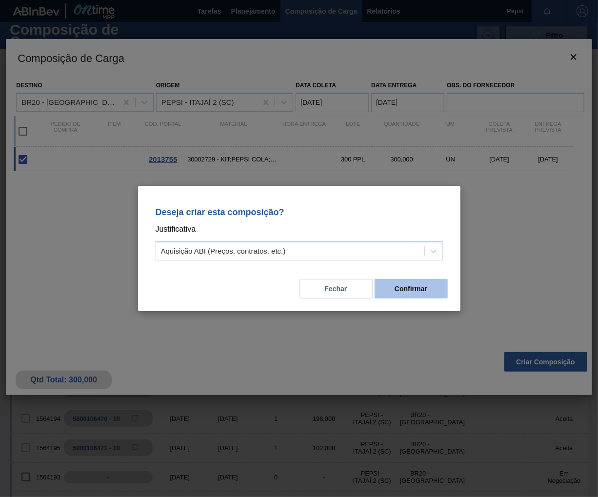
click at [404, 286] on button "Confirmar" at bounding box center [410, 288] width 73 height 19
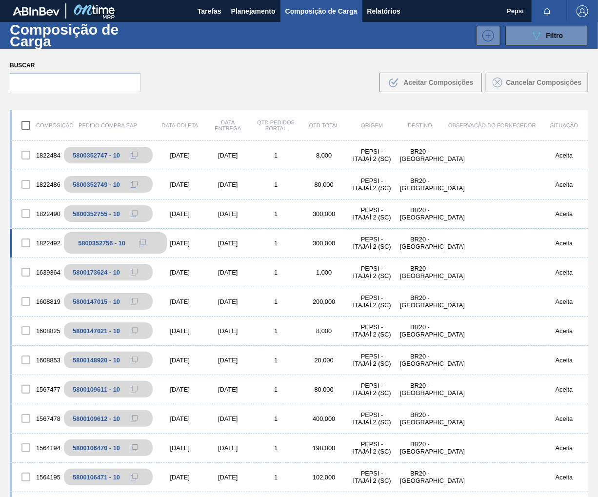
click at [139, 243] on span at bounding box center [142, 242] width 7 height 7
click at [248, 15] on span "Planejamento" at bounding box center [253, 11] width 44 height 12
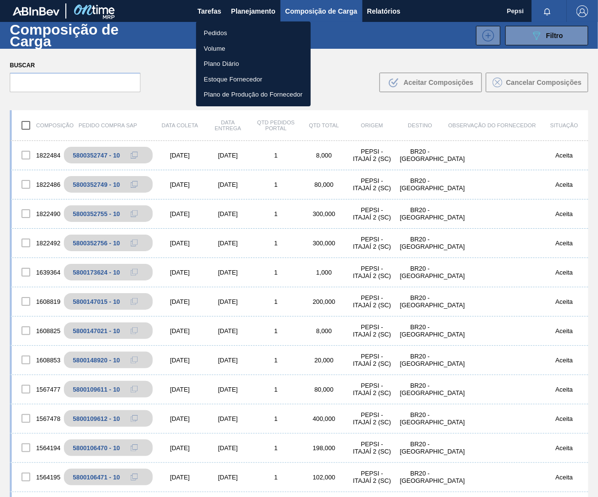
click at [222, 29] on li "Pedidos" at bounding box center [253, 33] width 115 height 16
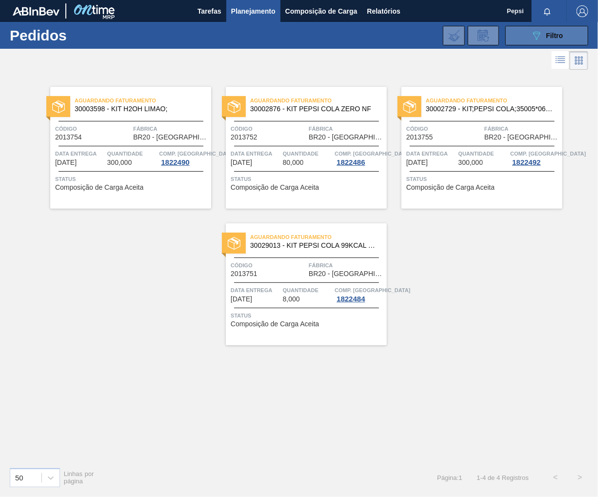
click at [533, 35] on icon "089F7B8B-B2A5-4AFE-B5C0-19BA573D28AC" at bounding box center [536, 36] width 12 height 12
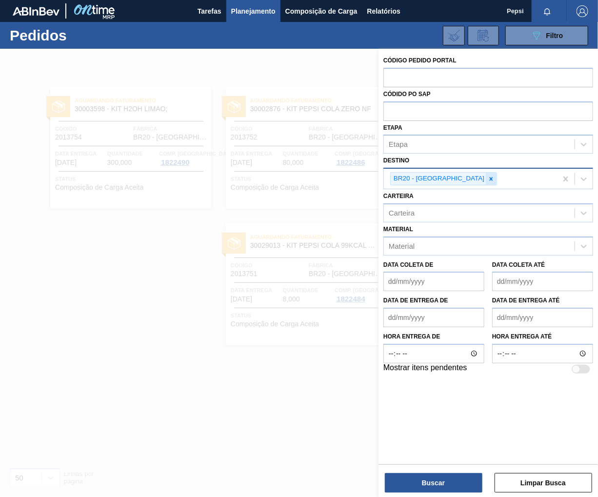
click at [489, 177] on icon at bounding box center [490, 178] width 3 height 3
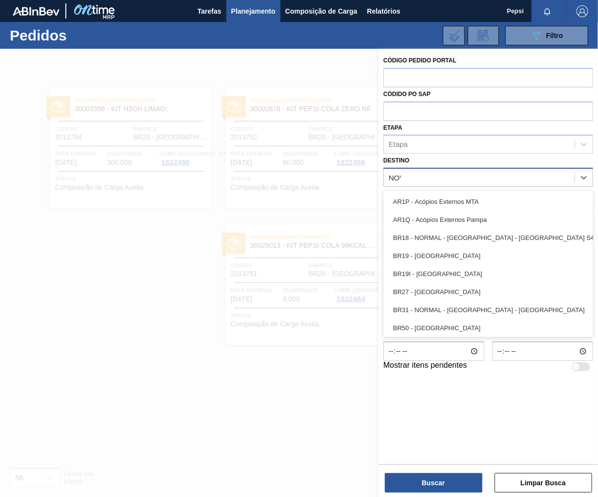
type input "NOVA"
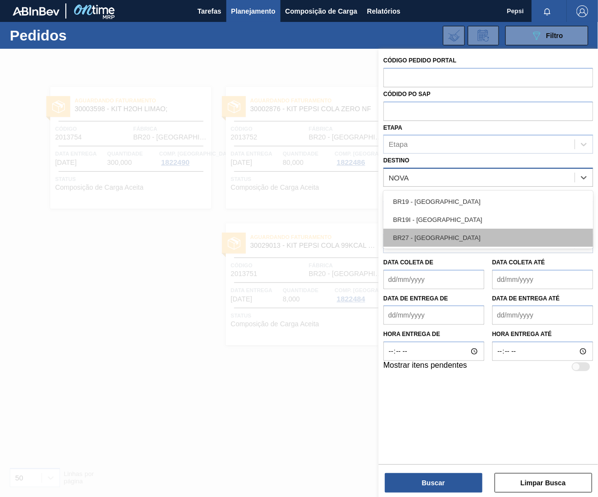
click at [443, 239] on div "BR27 - [GEOGRAPHIC_DATA]" at bounding box center [488, 238] width 210 height 18
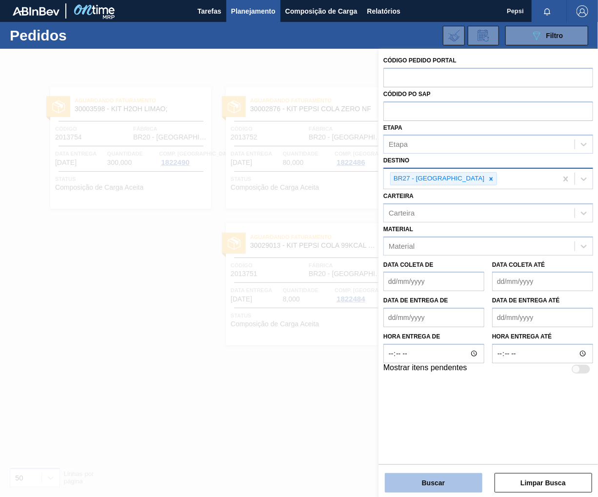
click at [434, 485] on button "Buscar" at bounding box center [433, 482] width 97 height 19
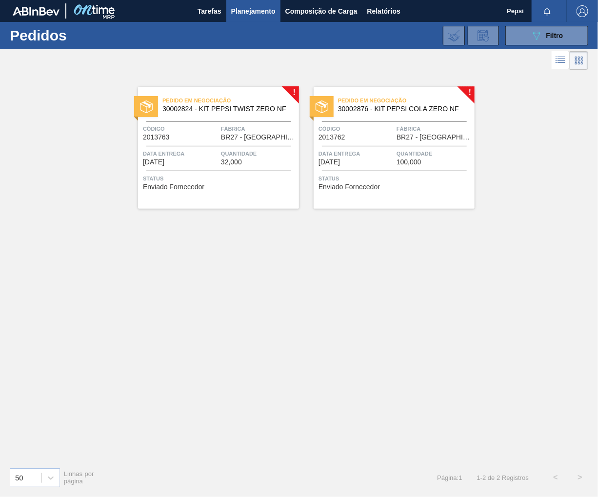
click at [410, 182] on span "Status" at bounding box center [395, 178] width 154 height 10
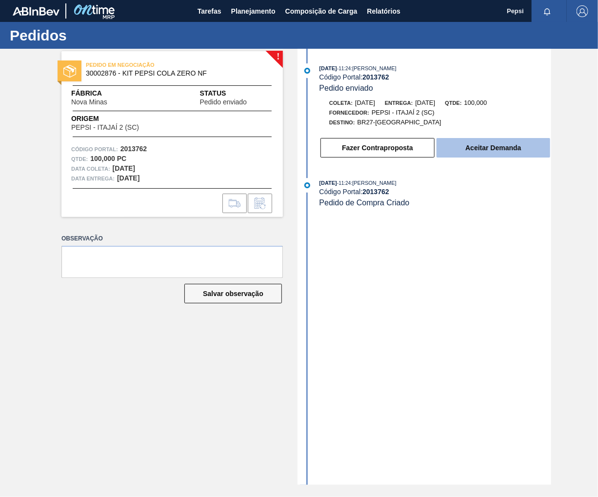
click at [463, 151] on button "Aceitar Demanda" at bounding box center [493, 147] width 114 height 19
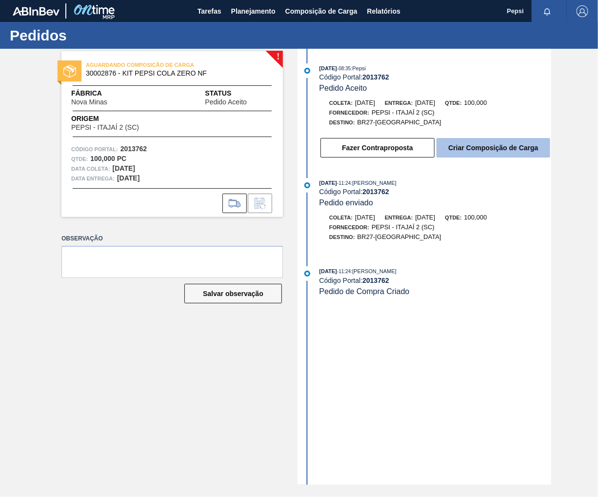
click at [497, 155] on button "Criar Composição de Carga" at bounding box center [493, 147] width 114 height 19
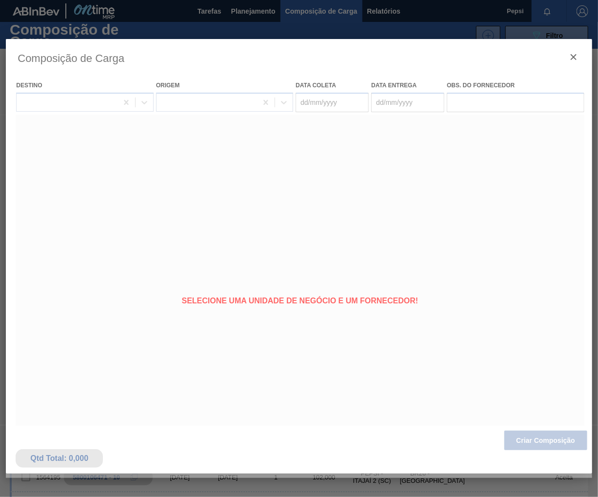
type coleta "[DATE]"
type entrega "[DATE]"
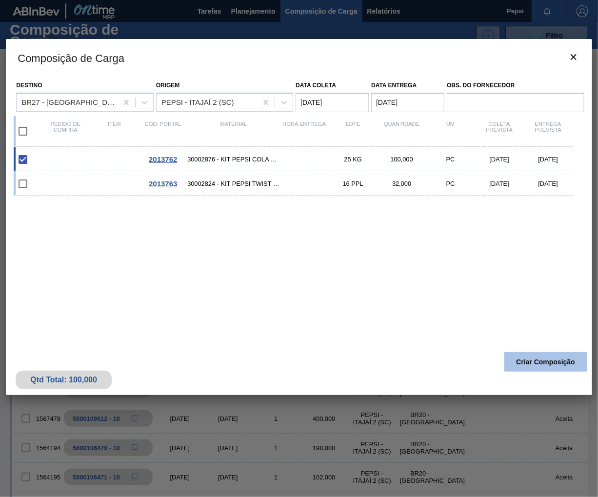
click at [518, 364] on button "Criar Composição" at bounding box center [545, 361] width 83 height 19
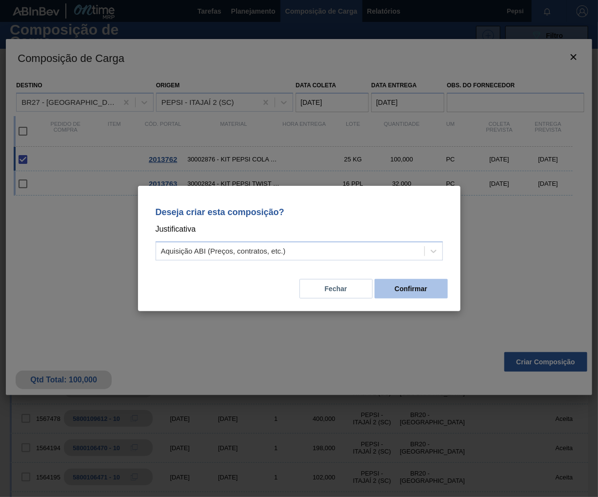
click at [425, 292] on button "Confirmar" at bounding box center [410, 288] width 73 height 19
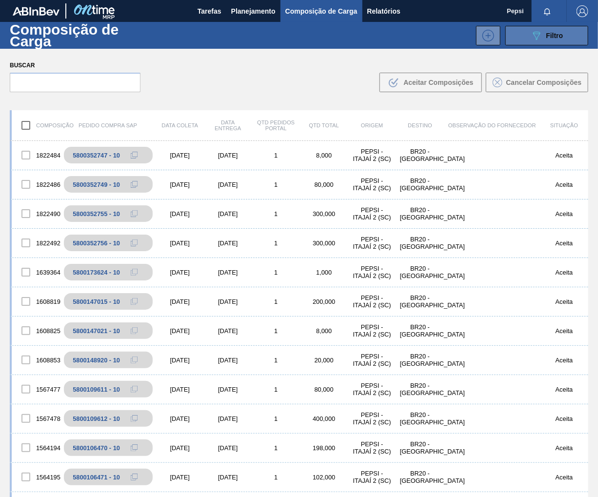
click at [552, 38] on span "Filtro" at bounding box center [554, 36] width 17 height 8
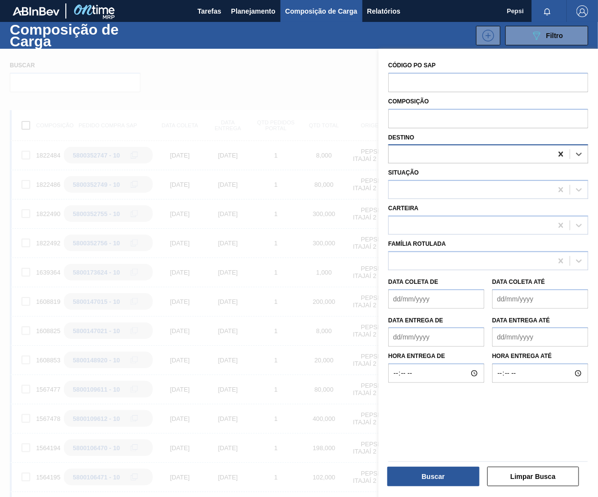
click at [556, 156] on icon at bounding box center [561, 154] width 10 height 10
click at [403, 154] on div at bounding box center [469, 154] width 163 height 14
type input "NOVA MINAS"
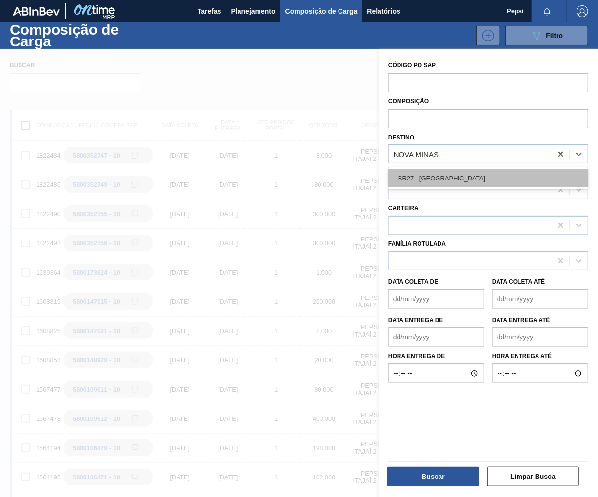
click at [423, 173] on div "BR27 - [GEOGRAPHIC_DATA]" at bounding box center [488, 178] width 200 height 18
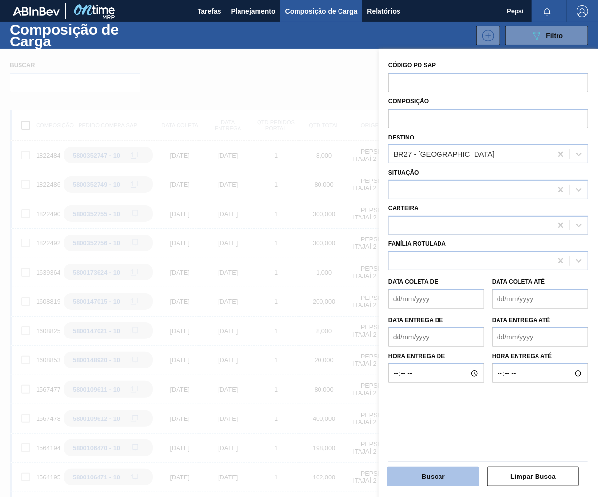
click at [445, 481] on button "Buscar" at bounding box center [433, 475] width 92 height 19
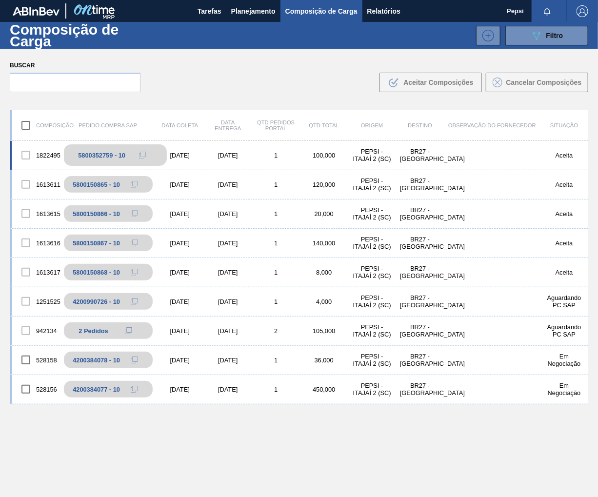
click at [140, 155] on icon at bounding box center [142, 155] width 7 height 7
click at [246, 9] on span "Planejamento" at bounding box center [253, 11] width 44 height 12
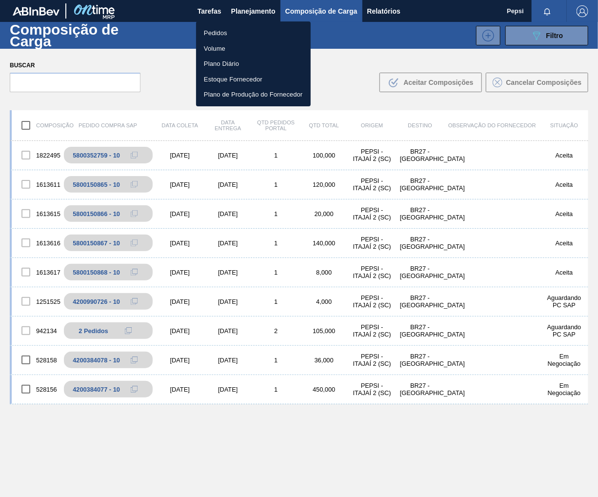
click at [220, 31] on li "Pedidos" at bounding box center [253, 33] width 115 height 16
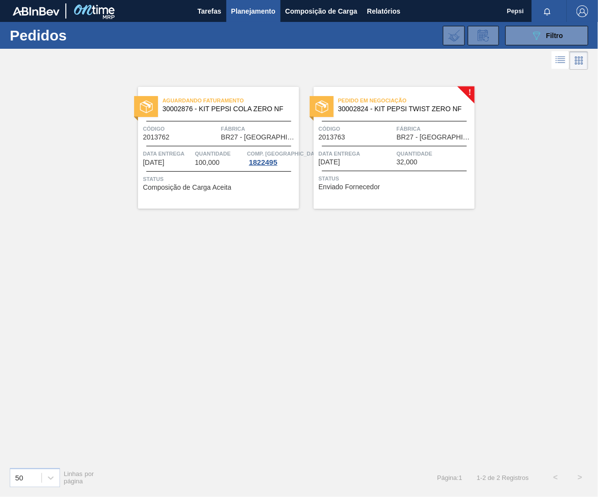
click at [434, 171] on div at bounding box center [394, 171] width 145 height 0
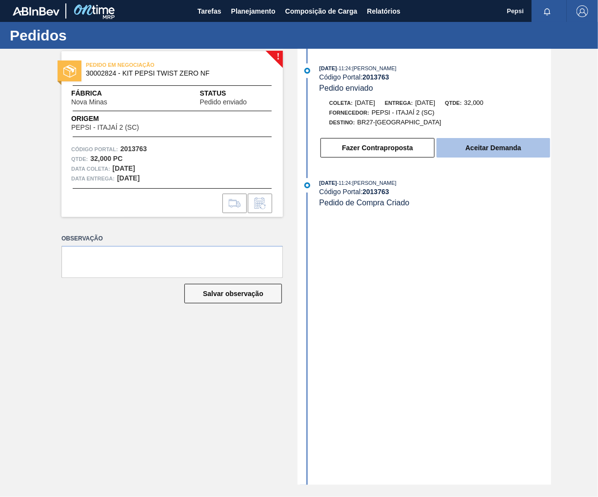
click at [504, 153] on button "Aceitar Demanda" at bounding box center [493, 147] width 114 height 19
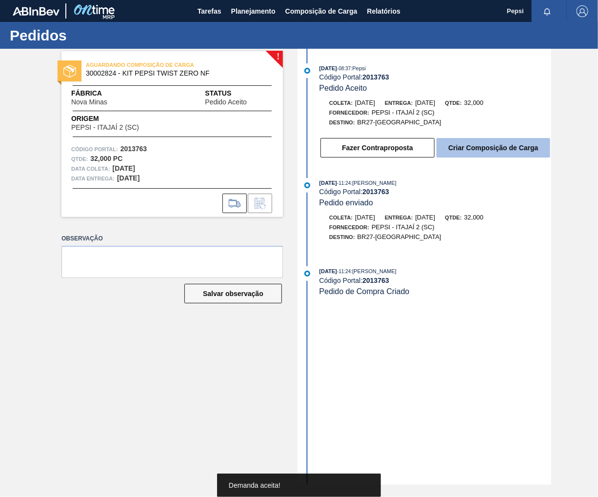
click at [488, 152] on button "Criar Composição de Carga" at bounding box center [493, 147] width 114 height 19
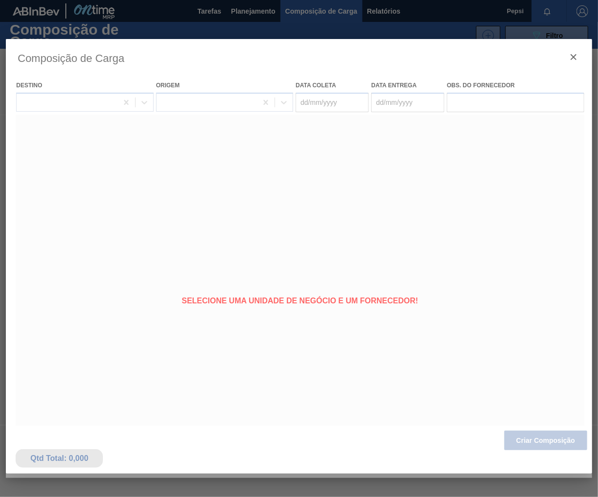
type coleta "[DATE]"
type entrega "[DATE]"
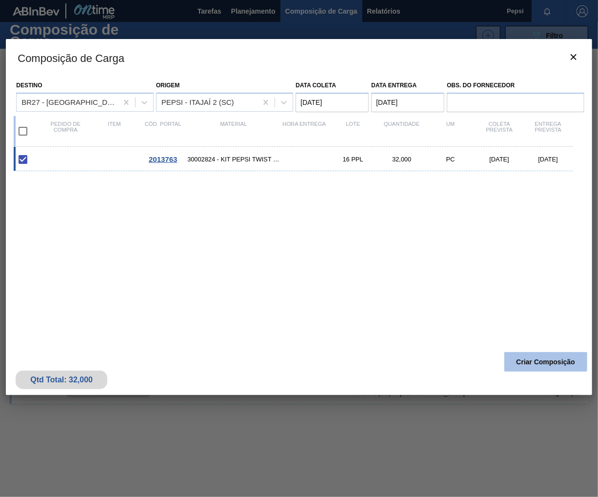
click at [546, 356] on button "Criar Composição" at bounding box center [545, 361] width 83 height 19
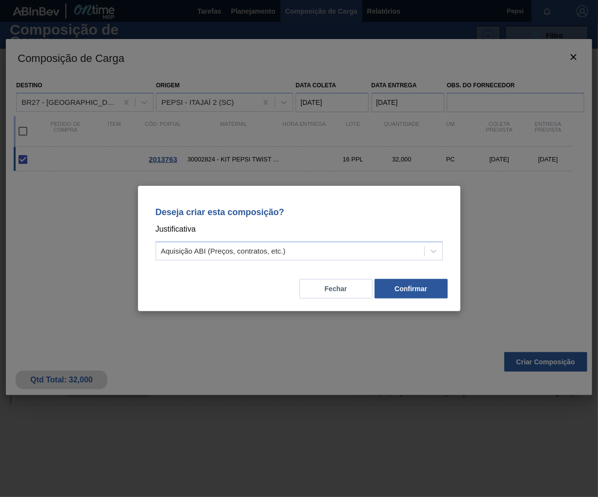
click at [435, 301] on div "Deseja criar esta composição? Justificativa Aquisição ABI (Preços, contratos, e…" at bounding box center [299, 248] width 322 height 125
click at [425, 292] on button "Confirmar" at bounding box center [410, 288] width 73 height 19
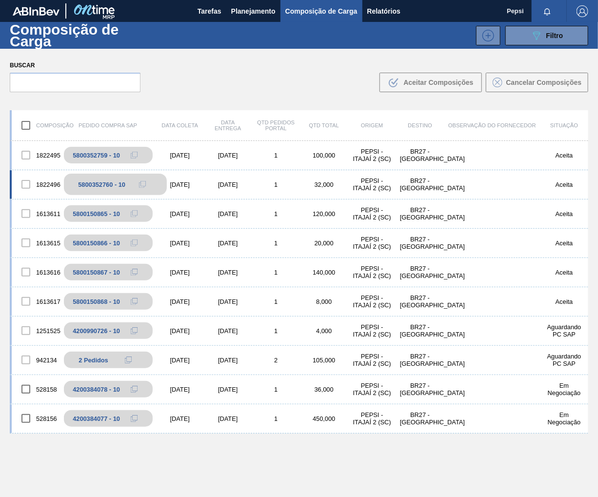
click at [141, 185] on icon at bounding box center [142, 184] width 7 height 7
click at [259, 7] on span "Planejamento" at bounding box center [253, 11] width 44 height 12
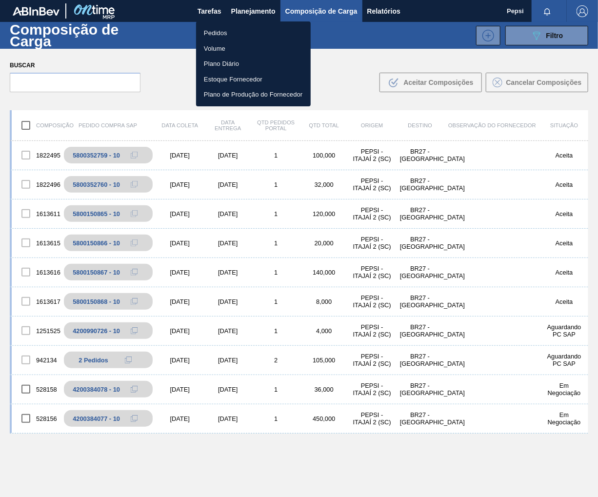
click at [223, 33] on li "Pedidos" at bounding box center [253, 33] width 115 height 16
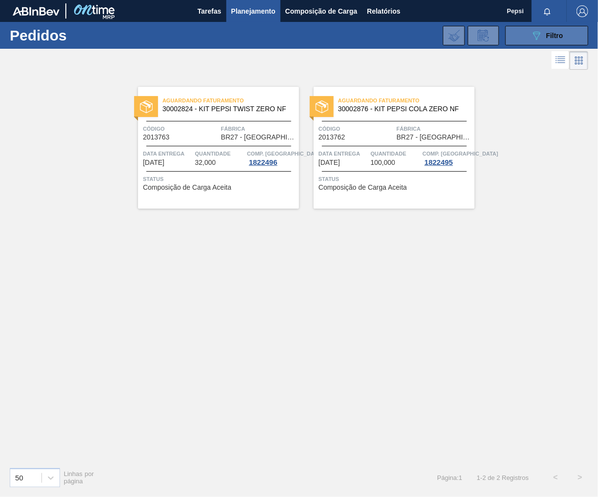
click at [548, 33] on span "Filtro" at bounding box center [554, 36] width 17 height 8
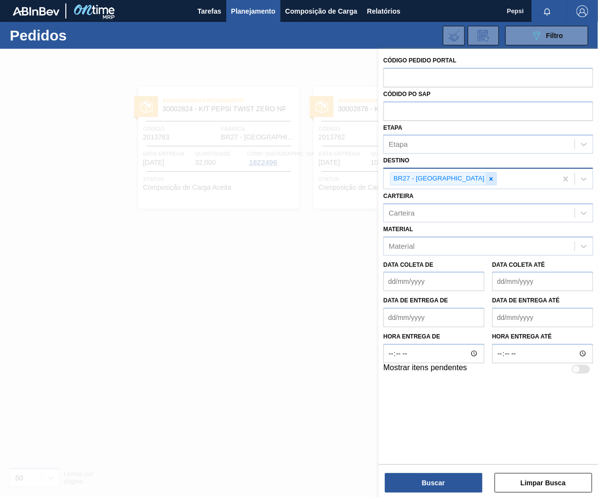
click at [487, 179] on icon at bounding box center [490, 178] width 7 height 7
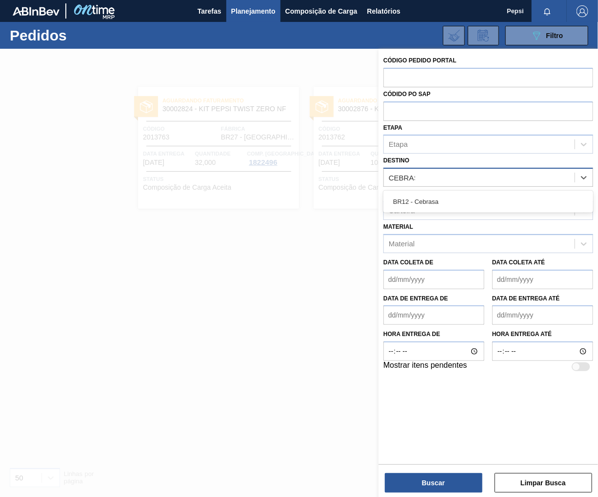
type input "CEBRASA"
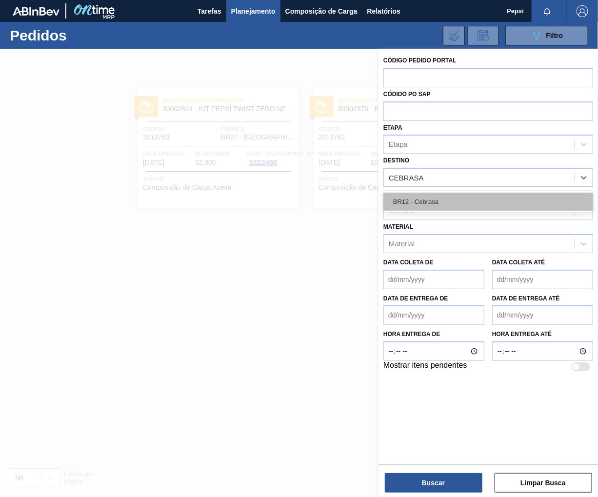
click at [446, 200] on div "BR12 - Cebrasa" at bounding box center [488, 202] width 210 height 18
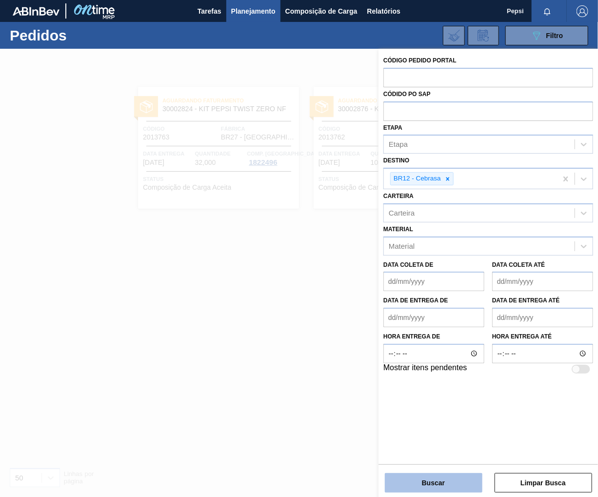
click at [411, 477] on button "Buscar" at bounding box center [433, 482] width 97 height 19
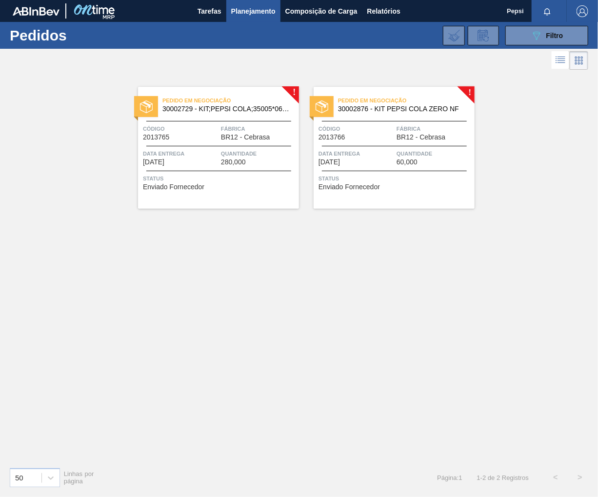
click at [430, 148] on div "Pedido em Negociação 30002876 - KIT PEPSI COLA ZERO NF Código 2013766 Fábrica B…" at bounding box center [393, 148] width 161 height 122
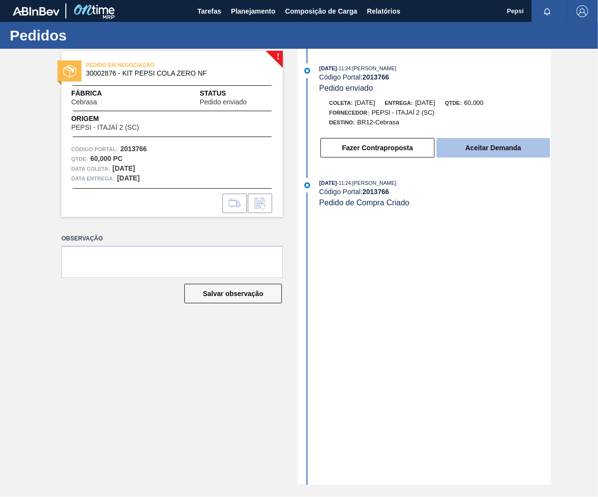
click at [509, 152] on button "Aceitar Demanda" at bounding box center [493, 147] width 114 height 19
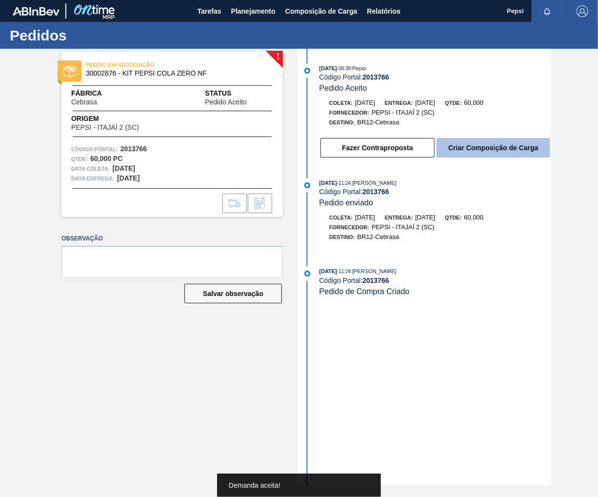
click at [505, 153] on button "Criar Composição de Carga" at bounding box center [493, 147] width 114 height 19
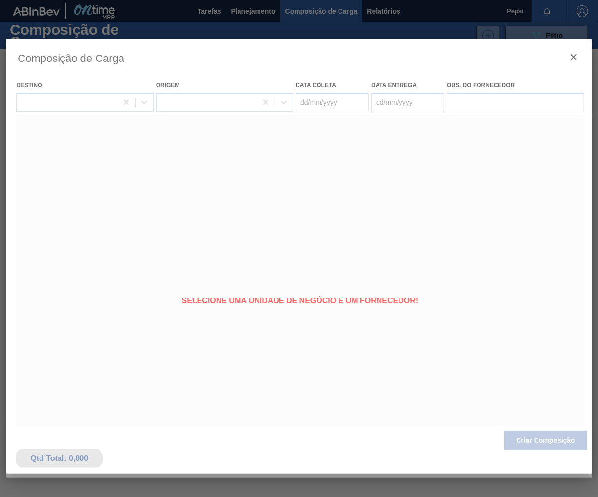
type coleta "[DATE]"
type entrega "[DATE]"
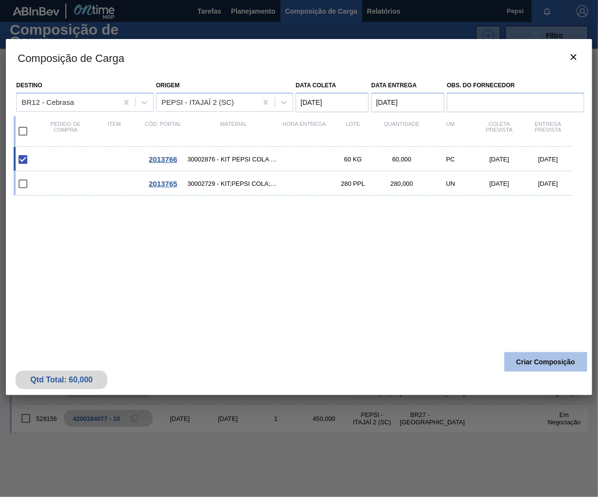
click at [540, 363] on button "Criar Composição" at bounding box center [545, 361] width 83 height 19
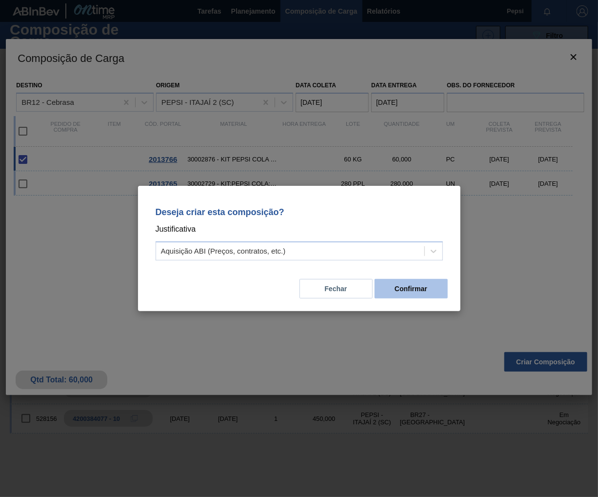
click at [418, 292] on button "Confirmar" at bounding box center [410, 288] width 73 height 19
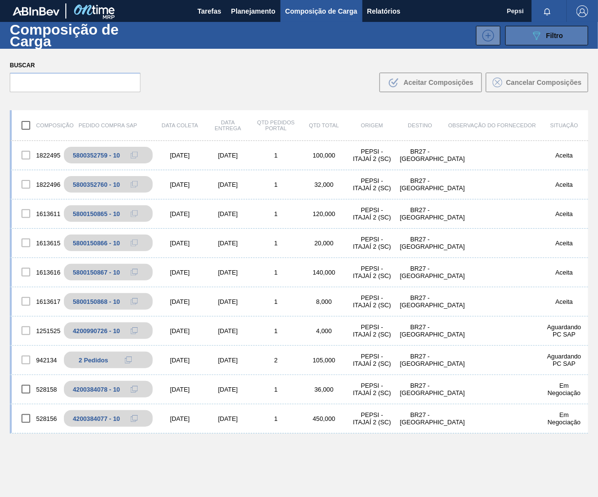
click at [552, 35] on span "Filtro" at bounding box center [554, 36] width 17 height 8
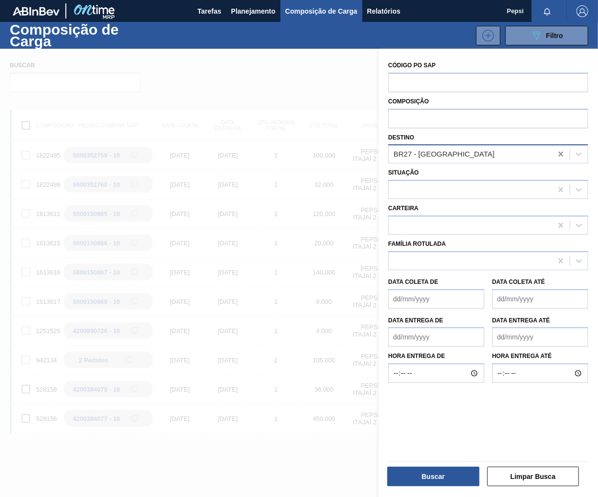
click at [559, 155] on icon at bounding box center [560, 154] width 4 height 5
type input "CEBRA"
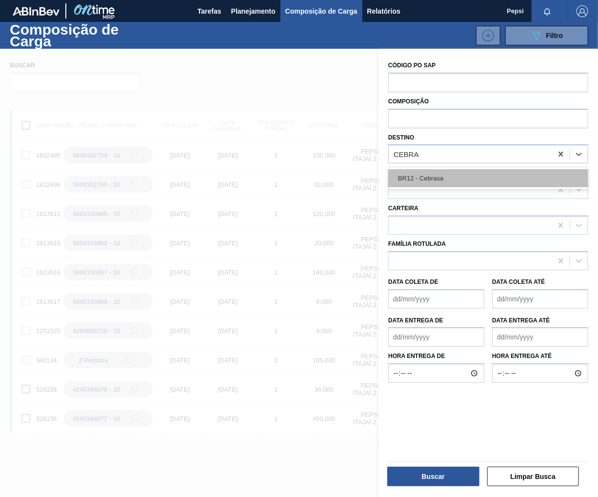
click at [508, 173] on div "BR12 - Cebrasa" at bounding box center [488, 178] width 200 height 18
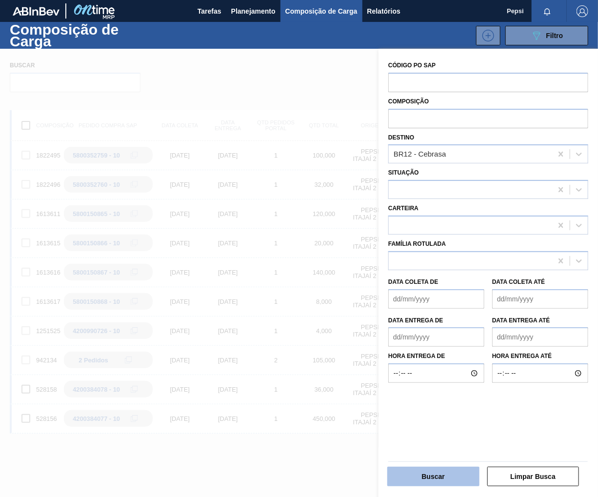
click at [416, 482] on button "Buscar" at bounding box center [433, 475] width 92 height 19
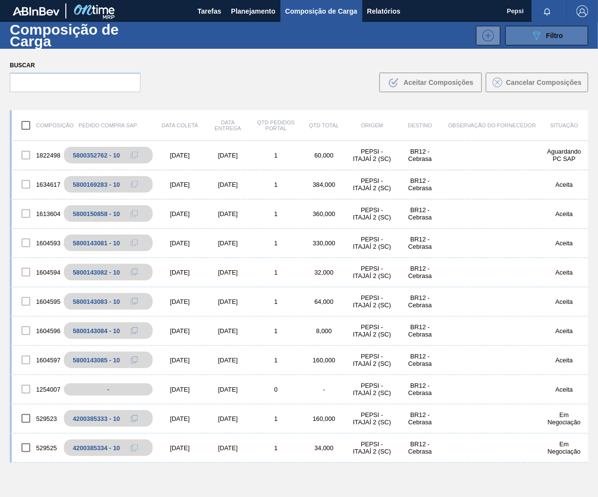
click at [562, 31] on button "089F7B8B-B2A5-4AFE-B5C0-19BA573D28AC Filtro" at bounding box center [546, 35] width 83 height 19
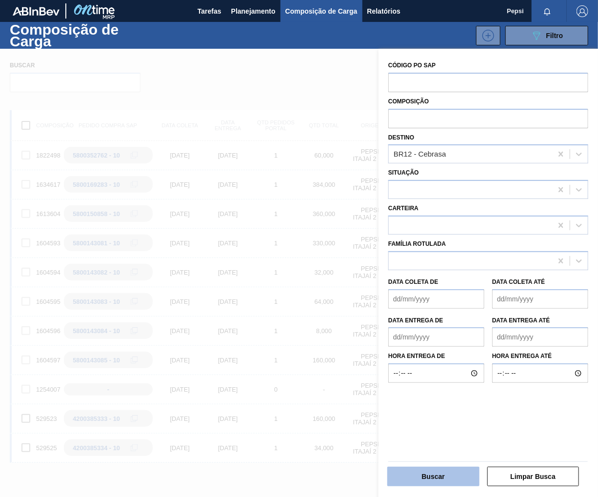
click at [453, 474] on button "Buscar" at bounding box center [433, 475] width 92 height 19
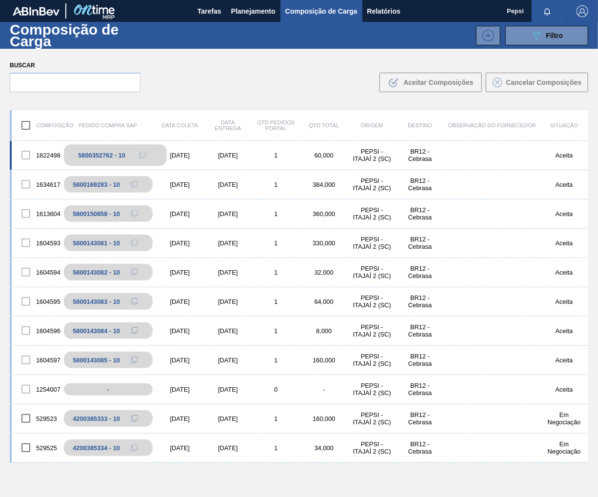
click at [142, 155] on icon at bounding box center [142, 155] width 7 height 7
click at [268, 13] on span "Planejamento" at bounding box center [253, 11] width 44 height 12
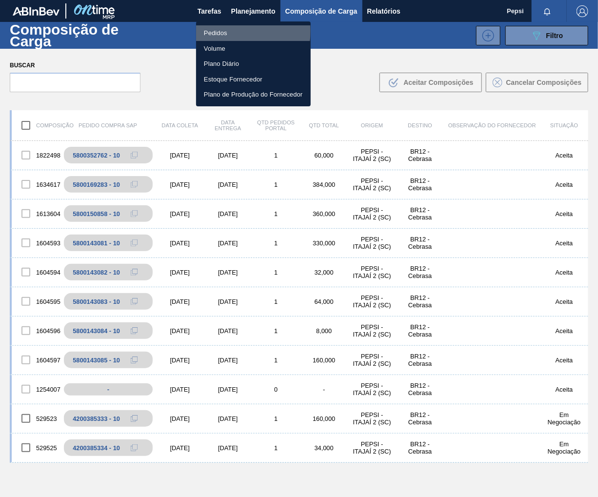
click at [237, 31] on li "Pedidos" at bounding box center [253, 33] width 115 height 16
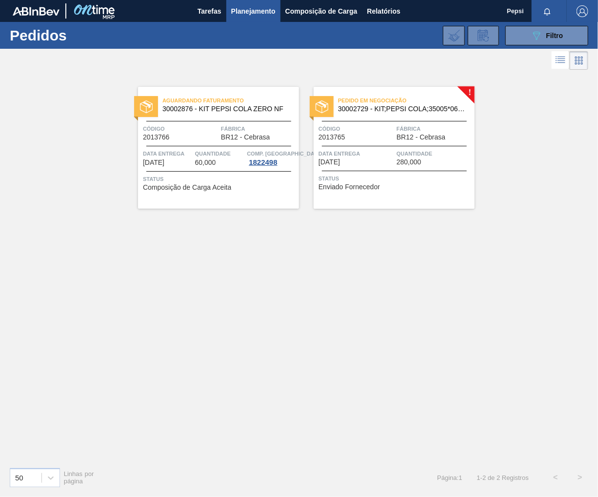
click at [357, 167] on div "Pedido em Negociação 30002729 - KIT;PEPSI COLA;35005*06*02 NF Código 2013765 Fá…" at bounding box center [393, 148] width 161 height 122
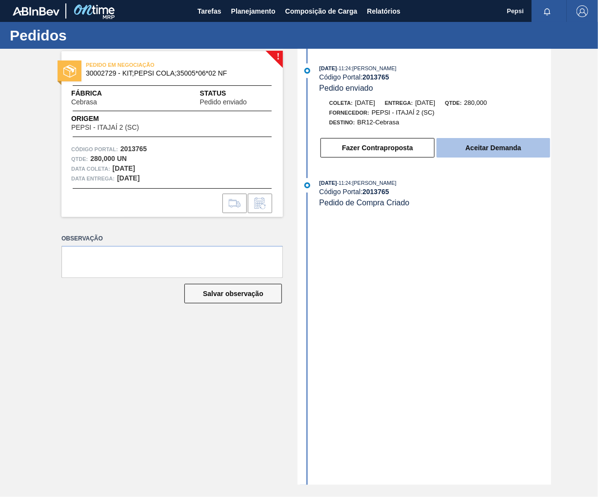
click at [526, 144] on button "Aceitar Demanda" at bounding box center [493, 147] width 114 height 19
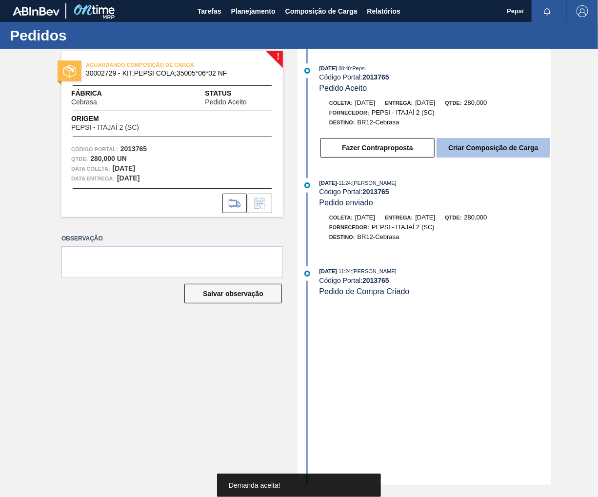
click at [468, 154] on button "Criar Composição de Carga" at bounding box center [493, 147] width 114 height 19
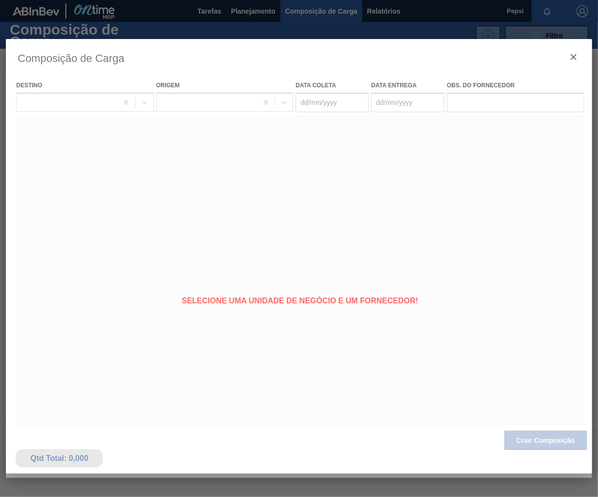
type coleta "[DATE]"
type entrega "[DATE]"
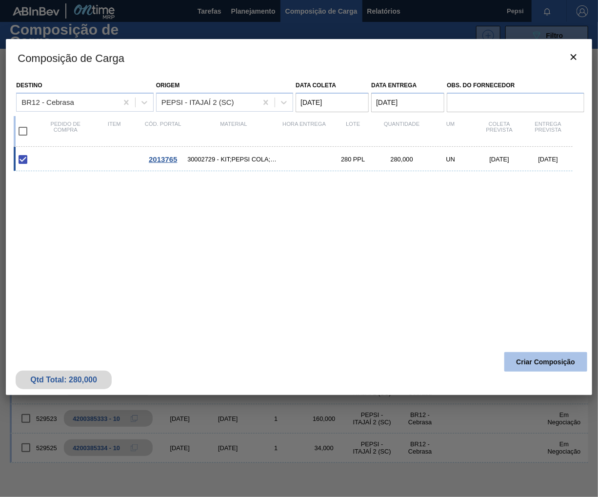
click at [528, 362] on button "Criar Composição" at bounding box center [545, 361] width 83 height 19
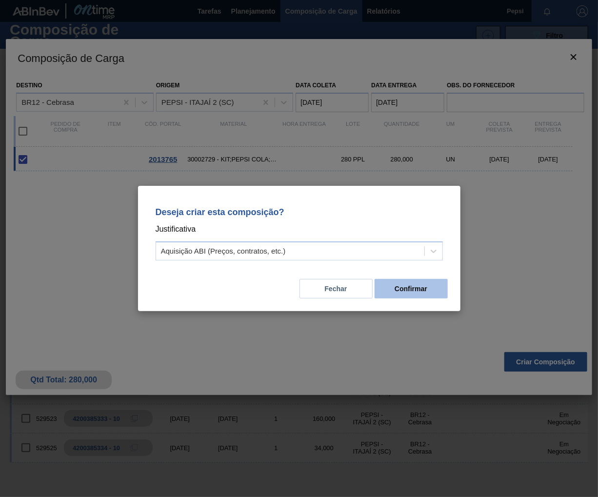
click at [427, 292] on button "Confirmar" at bounding box center [410, 288] width 73 height 19
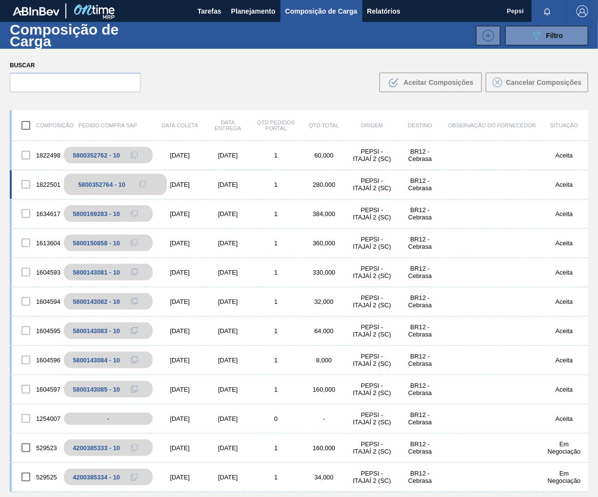
click at [142, 185] on icon at bounding box center [142, 184] width 7 height 7
click at [139, 183] on icon at bounding box center [142, 184] width 7 height 7
click at [256, 12] on span "Planejamento" at bounding box center [253, 11] width 44 height 12
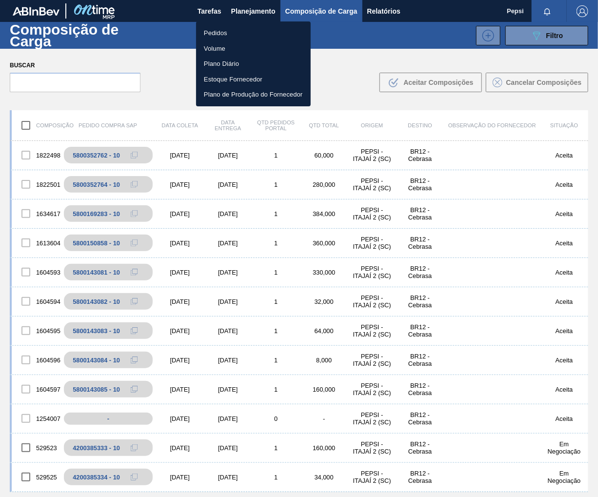
click at [222, 34] on li "Pedidos" at bounding box center [253, 33] width 115 height 16
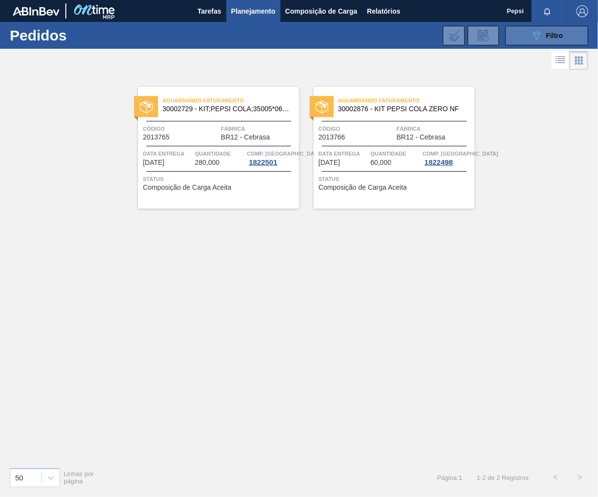
click at [550, 37] on span "Filtro" at bounding box center [554, 36] width 17 height 8
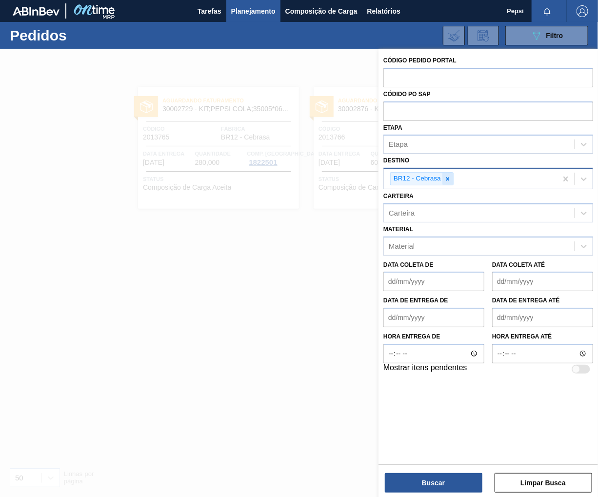
click at [448, 181] on icon at bounding box center [447, 178] width 7 height 7
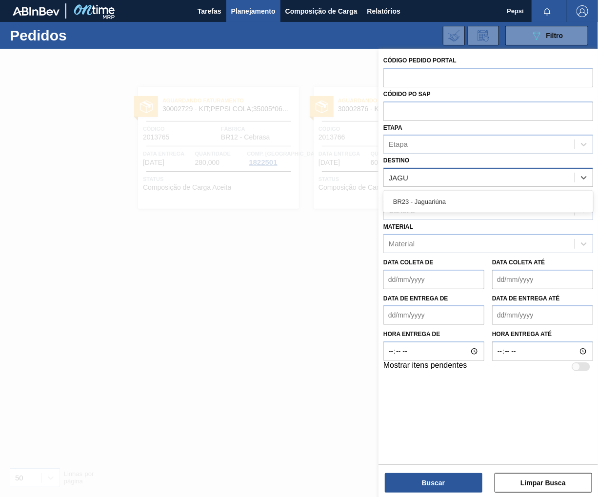
type input "JAGUA"
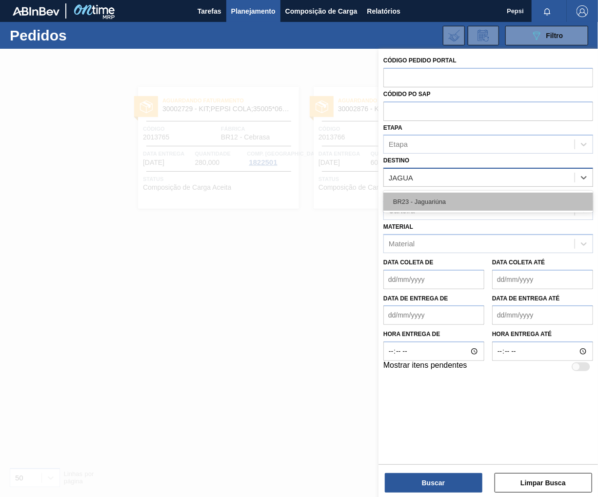
click at [446, 195] on div "BR23 - Jaguariúna" at bounding box center [488, 202] width 210 height 18
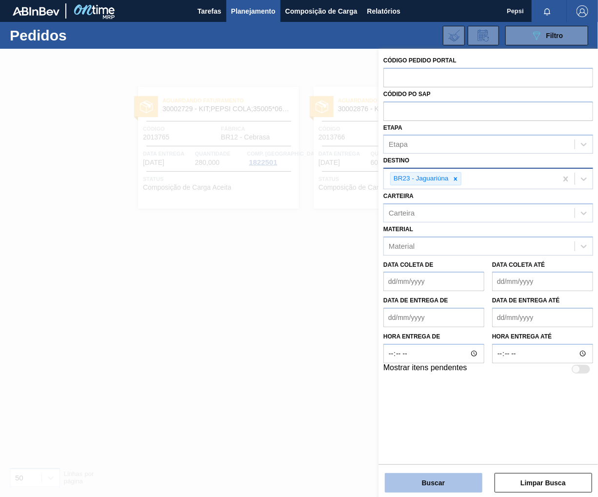
click at [435, 485] on button "Buscar" at bounding box center [433, 482] width 97 height 19
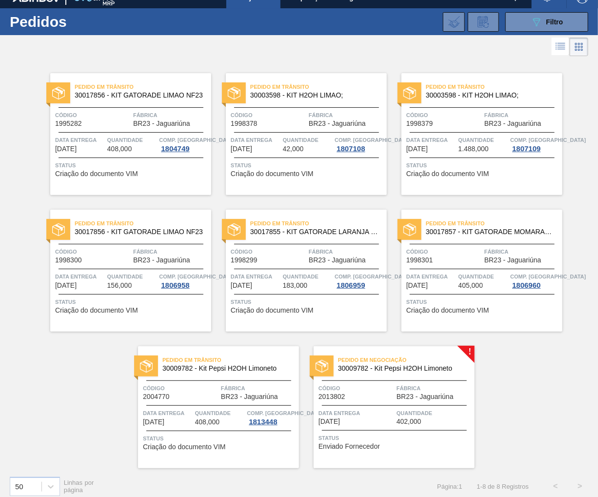
scroll to position [20, 0]
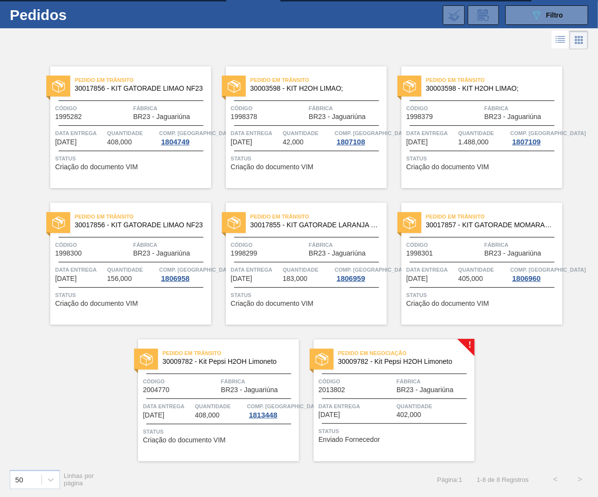
click at [394, 387] on div "Código 2013802 Fábrica BR23 - Jaguariúna" at bounding box center [393, 384] width 161 height 17
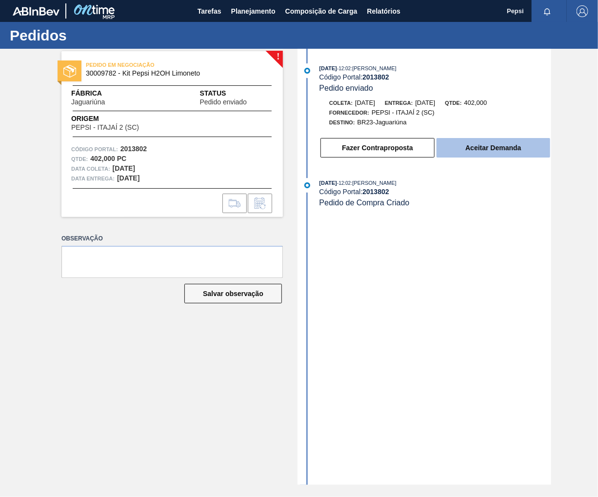
click at [475, 147] on button "Aceitar Demanda" at bounding box center [493, 147] width 114 height 19
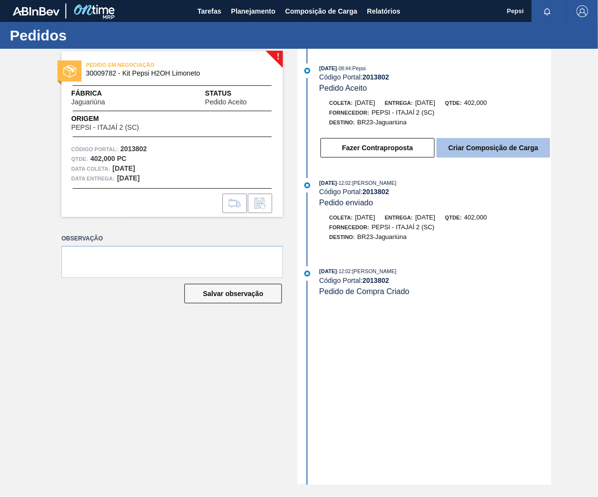
click at [486, 155] on button "Criar Composição de Carga" at bounding box center [493, 147] width 114 height 19
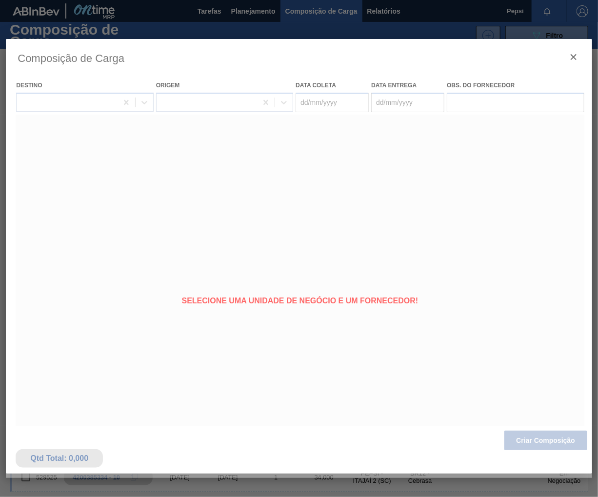
type coleta "[DATE]"
type entrega "[DATE]"
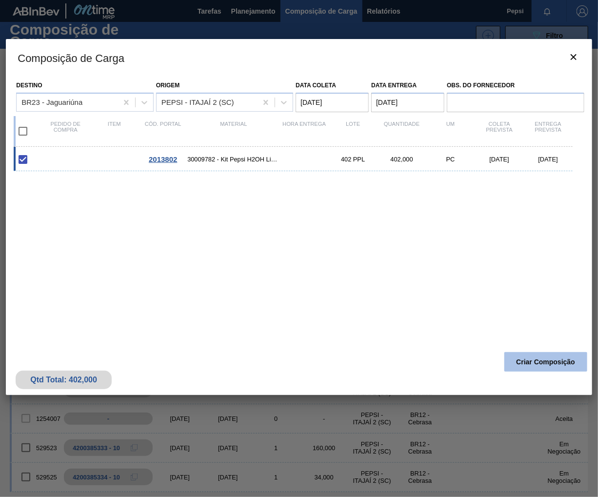
click at [553, 361] on button "Criar Composição" at bounding box center [545, 361] width 83 height 19
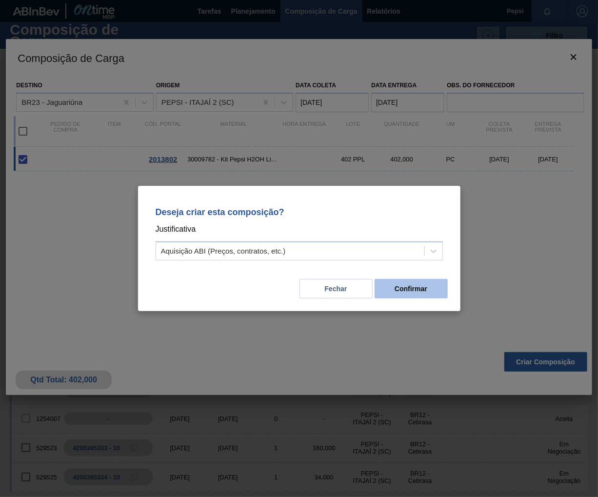
click at [423, 295] on button "Confirmar" at bounding box center [410, 288] width 73 height 19
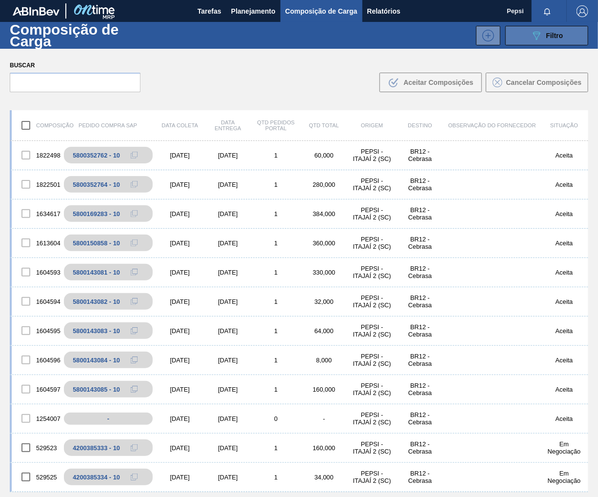
click at [552, 35] on span "Filtro" at bounding box center [554, 36] width 17 height 8
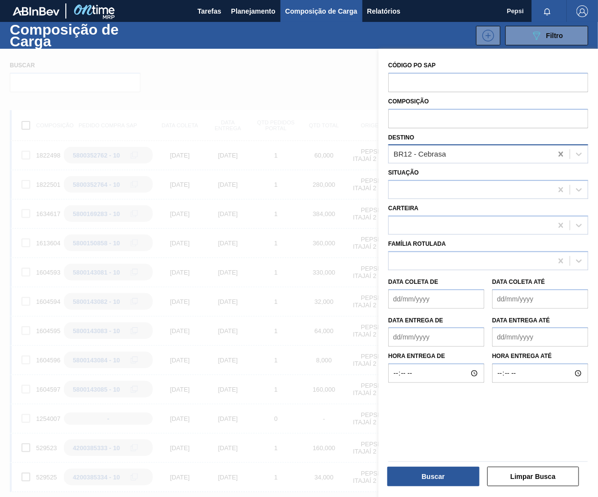
click at [559, 153] on icon at bounding box center [560, 154] width 4 height 5
type input "JAGUA"
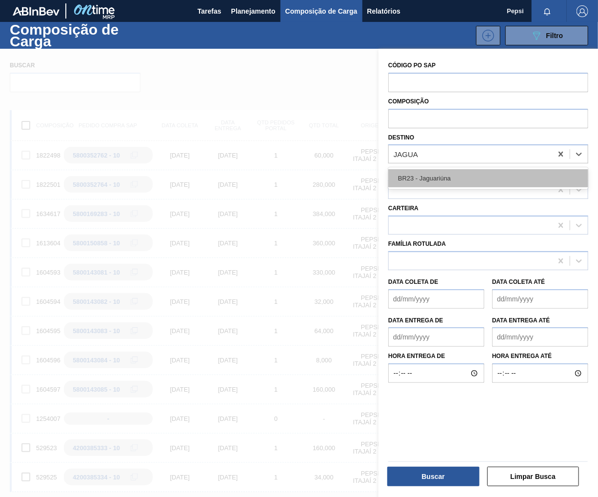
click at [443, 179] on div "BR23 - Jaguariúna" at bounding box center [488, 178] width 200 height 18
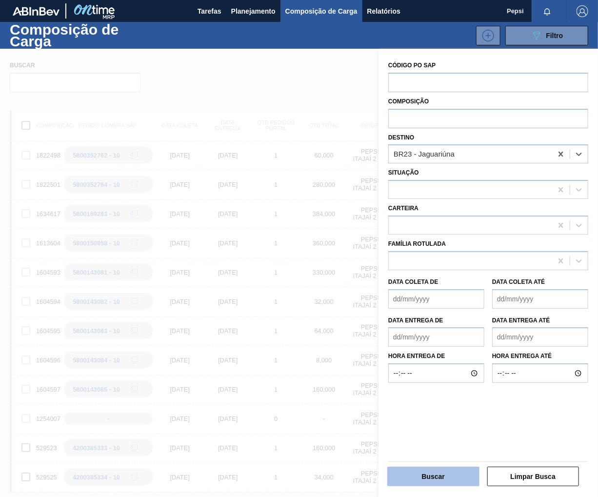
click at [425, 479] on button "Buscar" at bounding box center [433, 475] width 92 height 19
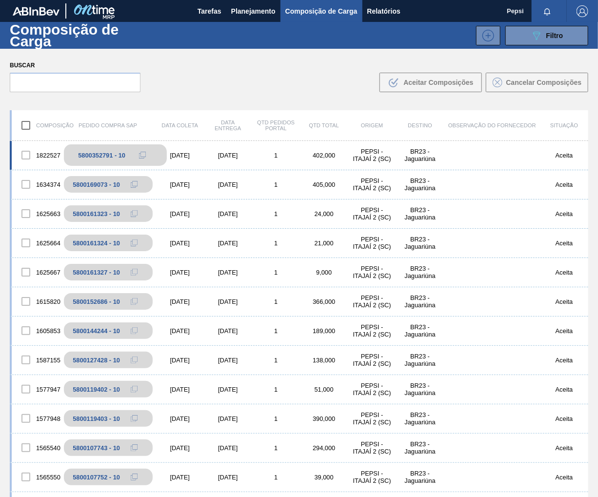
click at [139, 156] on icon at bounding box center [142, 155] width 7 height 7
click at [540, 39] on icon "089F7B8B-B2A5-4AFE-B5C0-19BA573D28AC" at bounding box center [536, 36] width 12 height 12
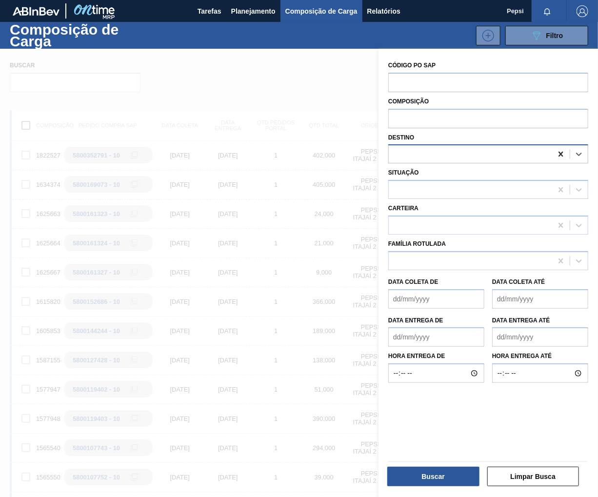
click at [557, 154] on icon at bounding box center [561, 154] width 10 height 10
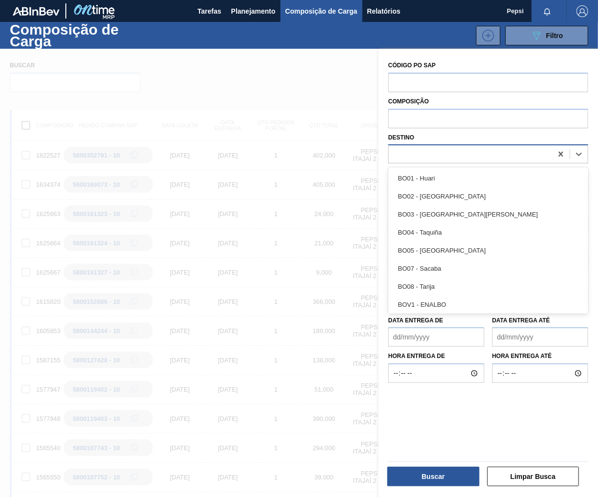
click at [400, 154] on div at bounding box center [469, 154] width 163 height 14
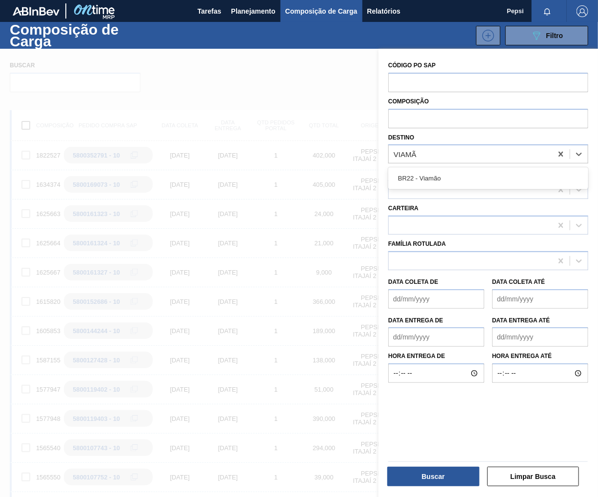
type input "VIAMÃO"
click at [438, 175] on div "BR22 - Viamão" at bounding box center [488, 178] width 200 height 18
click at [428, 475] on button "Buscar" at bounding box center [433, 475] width 92 height 19
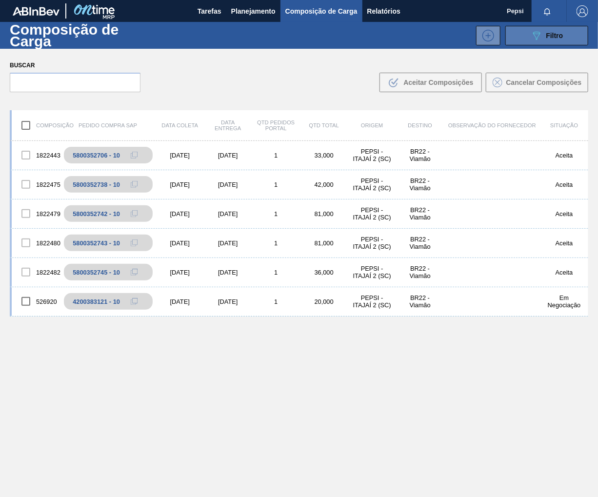
click at [573, 40] on button "089F7B8B-B2A5-4AFE-B5C0-19BA573D28AC Filtro" at bounding box center [546, 35] width 83 height 19
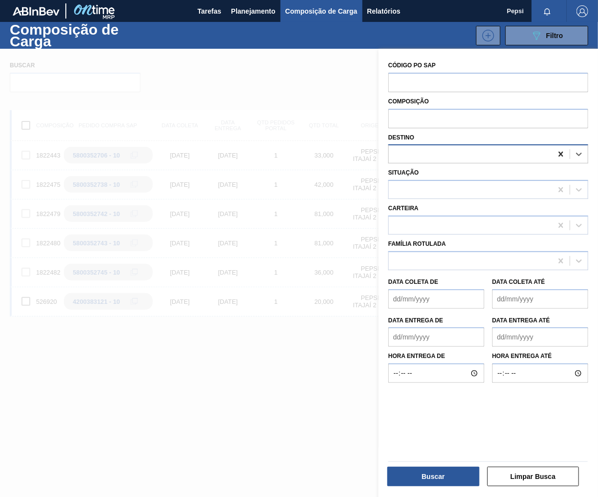
click at [559, 155] on icon at bounding box center [561, 154] width 10 height 10
type input "SAPUCA"
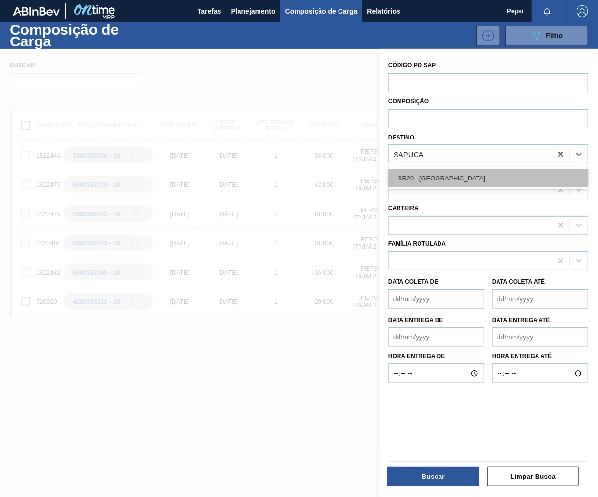
click at [484, 172] on div "BR20 - [GEOGRAPHIC_DATA]" at bounding box center [488, 178] width 200 height 18
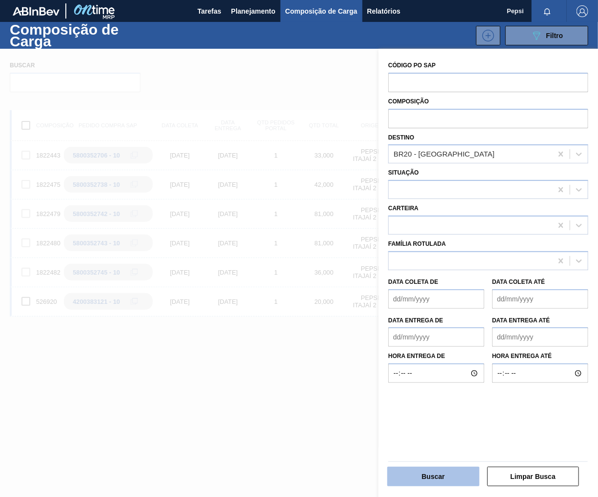
click at [435, 480] on button "Buscar" at bounding box center [433, 475] width 92 height 19
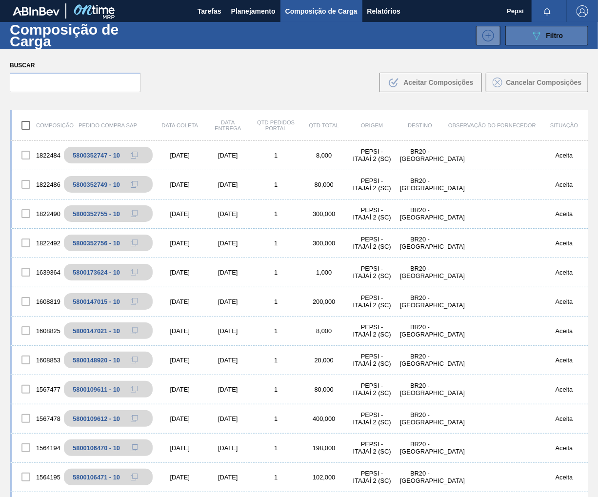
click at [546, 38] on span "Filtro" at bounding box center [554, 36] width 17 height 8
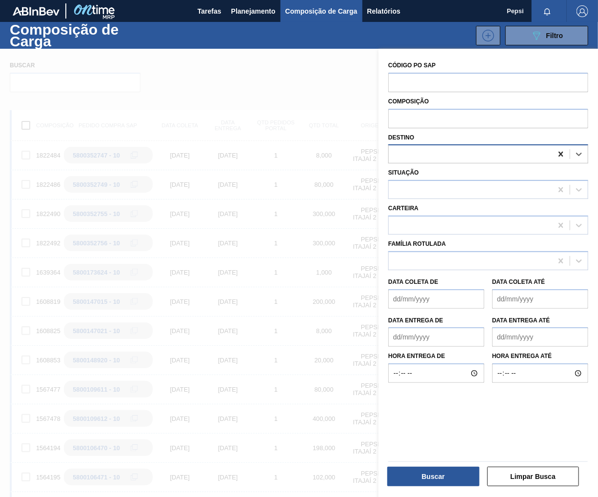
click at [558, 152] on icon at bounding box center [561, 154] width 10 height 10
click at [406, 153] on div at bounding box center [469, 154] width 163 height 14
type input "NOVA"
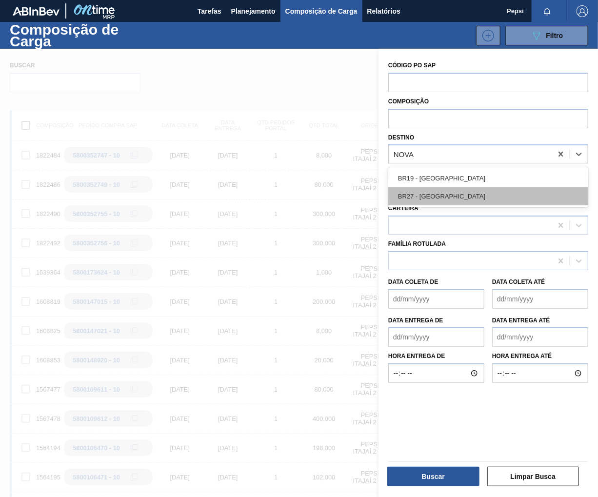
click at [433, 197] on div "BR27 - [GEOGRAPHIC_DATA]" at bounding box center [488, 196] width 200 height 18
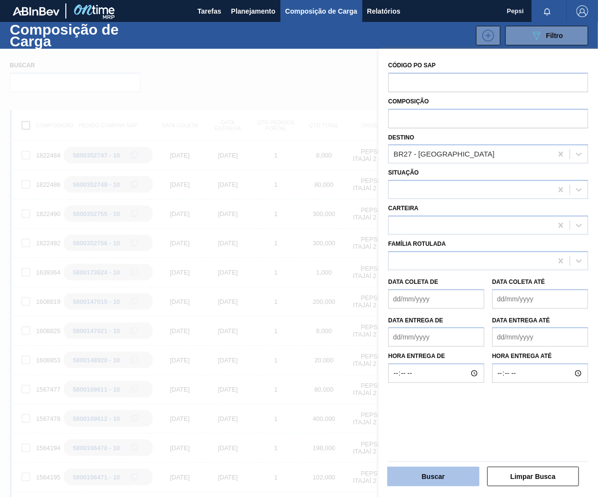
click at [439, 475] on button "Buscar" at bounding box center [433, 475] width 92 height 19
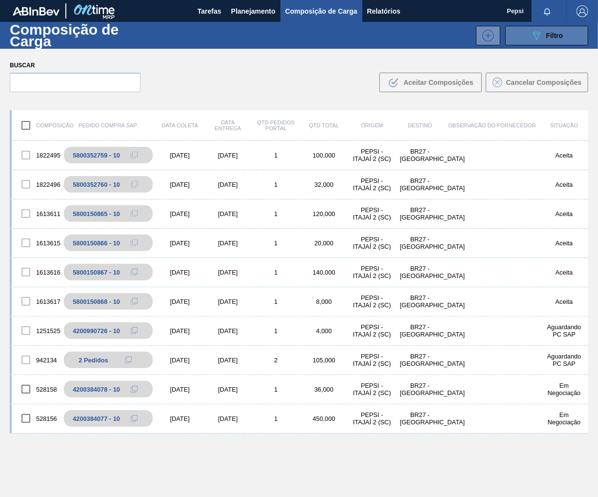
click at [542, 38] on div "089F7B8B-B2A5-4AFE-B5C0-19BA573D28AC Filtro" at bounding box center [546, 36] width 33 height 12
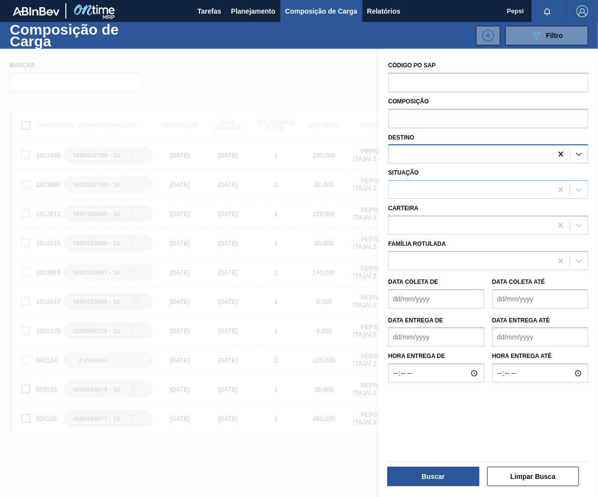
click at [559, 154] on icon at bounding box center [560, 154] width 4 height 5
type input "CEBRASA"
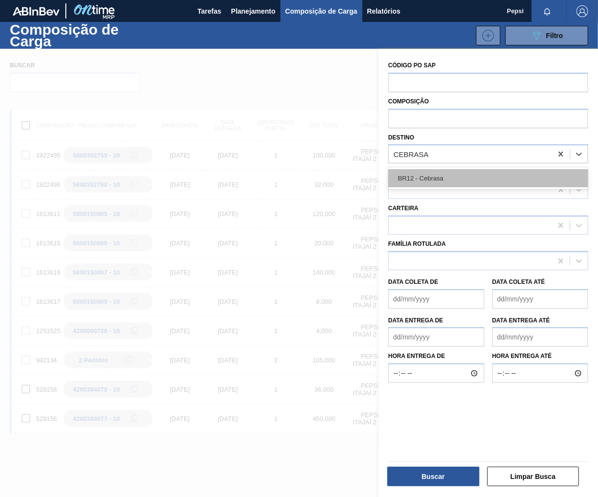
click at [455, 181] on div "BR12 - Cebrasa" at bounding box center [488, 178] width 200 height 18
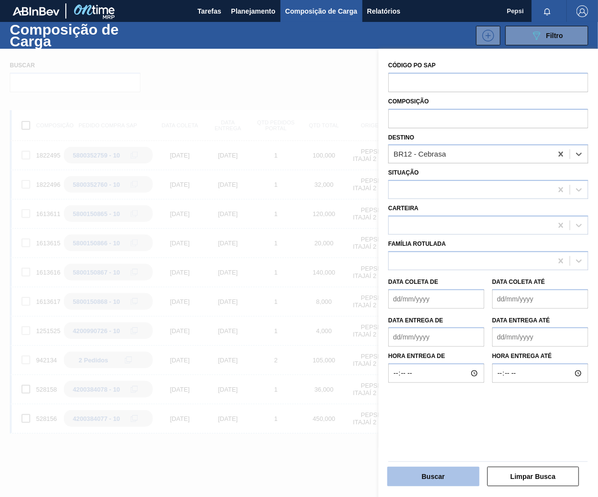
click at [423, 475] on button "Buscar" at bounding box center [433, 475] width 92 height 19
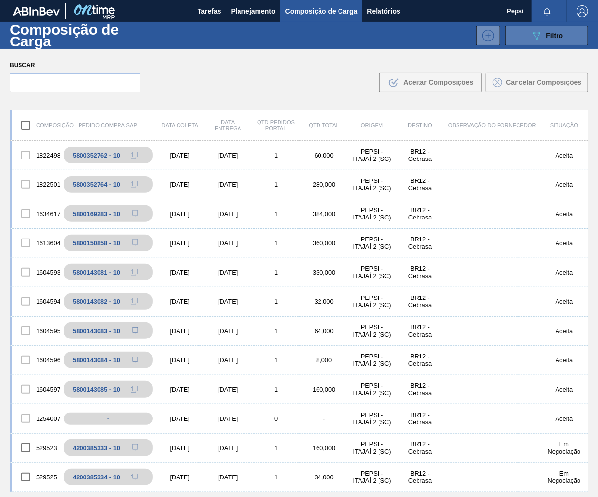
click at [544, 40] on div "089F7B8B-B2A5-4AFE-B5C0-19BA573D28AC Filtro" at bounding box center [546, 36] width 33 height 12
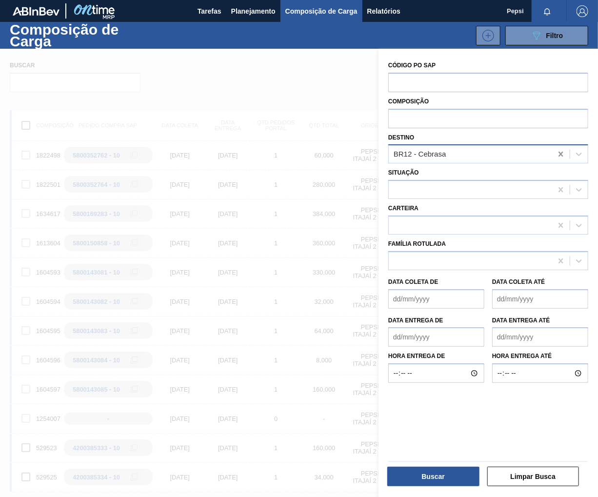
click at [560, 153] on icon at bounding box center [560, 154] width 4 height 5
type input "JAGUA"
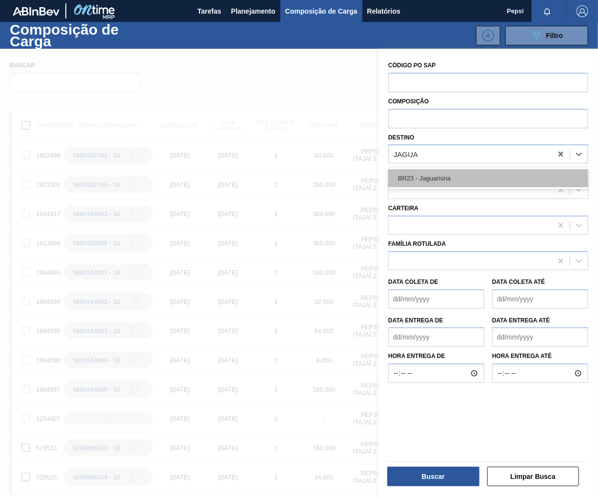
click at [501, 183] on div "BR23 - Jaguariúna" at bounding box center [488, 178] width 200 height 18
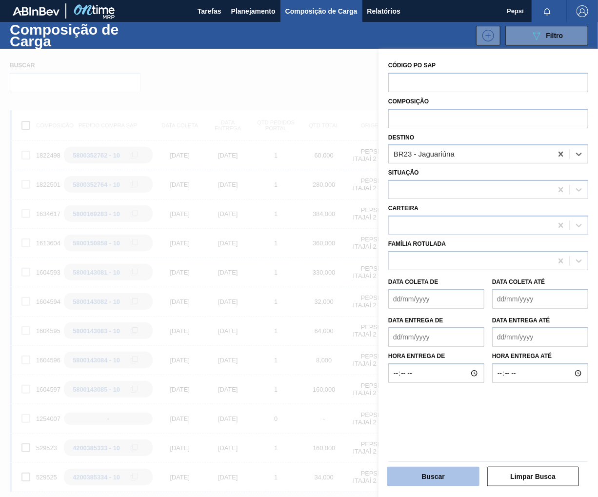
click at [416, 476] on button "Buscar" at bounding box center [433, 475] width 92 height 19
